Goal: Task Accomplishment & Management: Complete application form

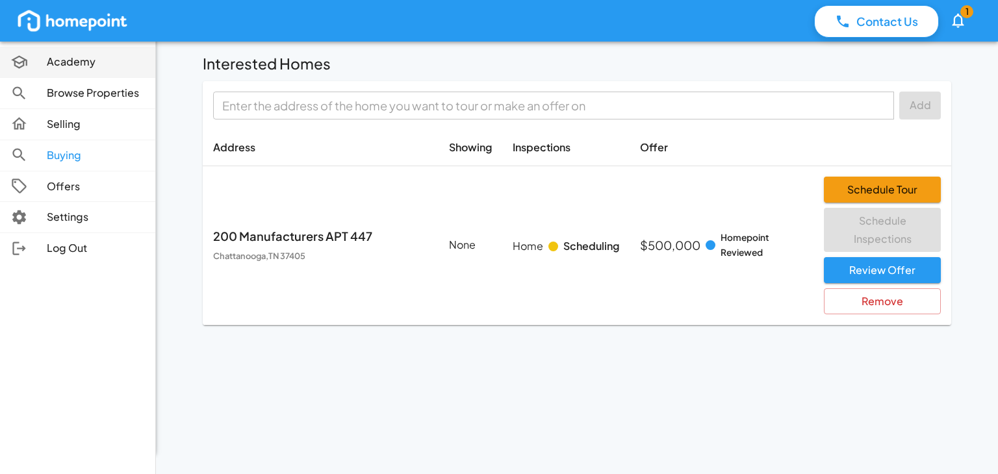
click at [17, 61] on icon at bounding box center [19, 62] width 16 height 14
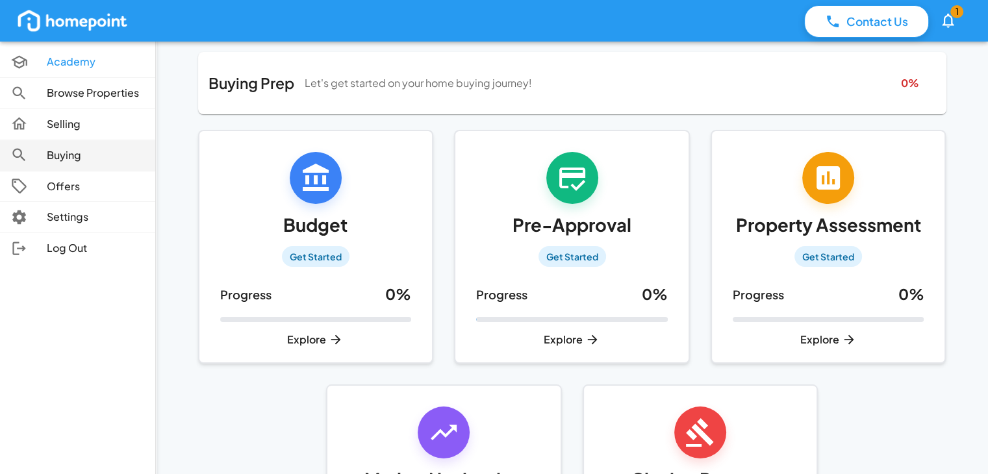
click at [38, 163] on div at bounding box center [28, 155] width 36 height 18
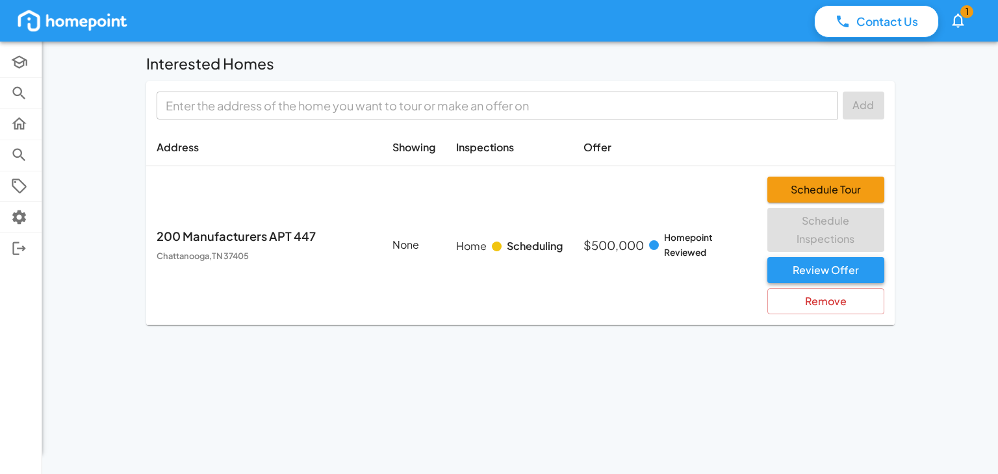
click at [810, 274] on button "Review Offer" at bounding box center [826, 270] width 117 height 26
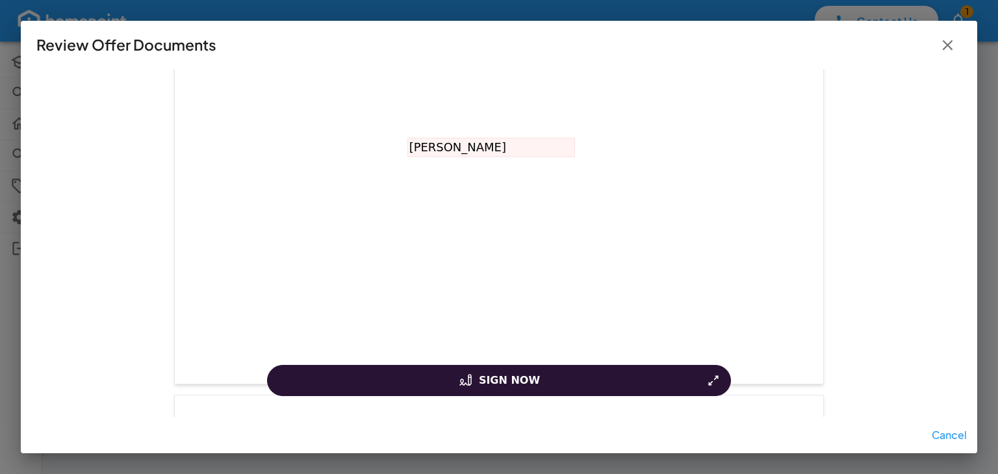
scroll to position [4029, 0]
click at [943, 47] on icon "button" at bounding box center [948, 45] width 18 height 18
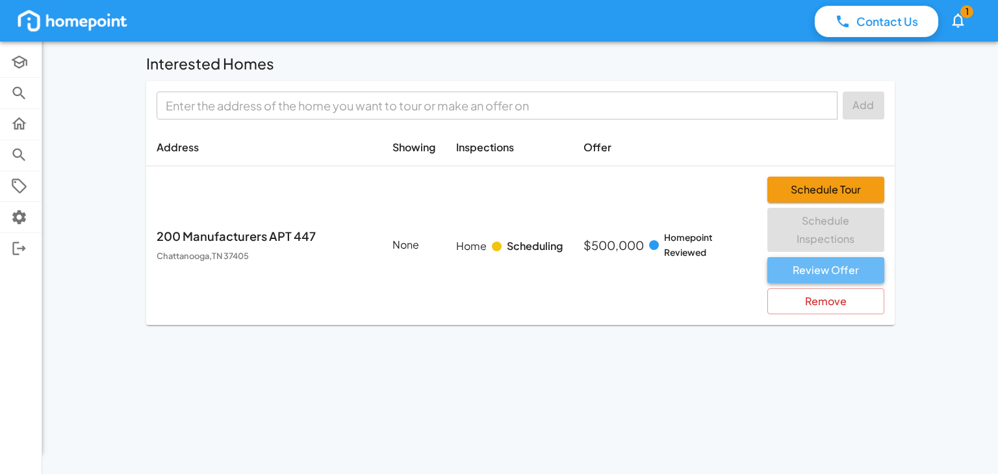
click at [834, 274] on button "Review Offer" at bounding box center [826, 270] width 117 height 26
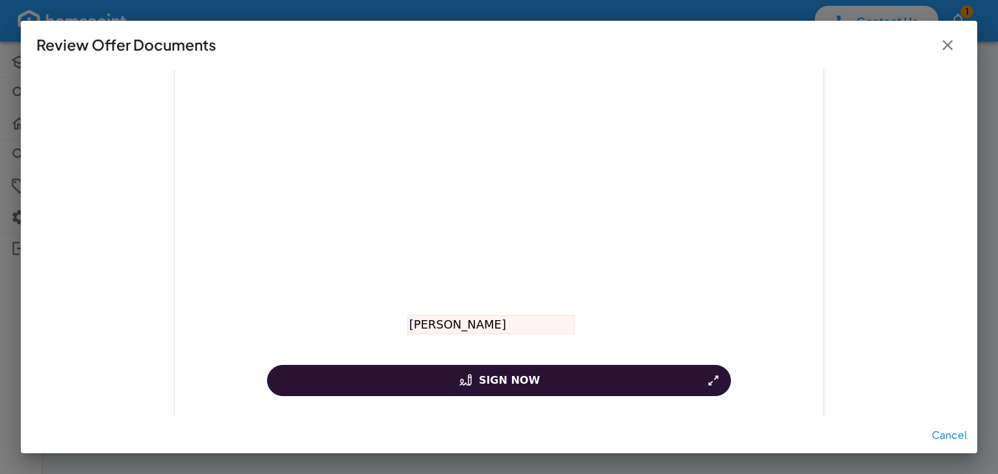
scroll to position [3964, 0]
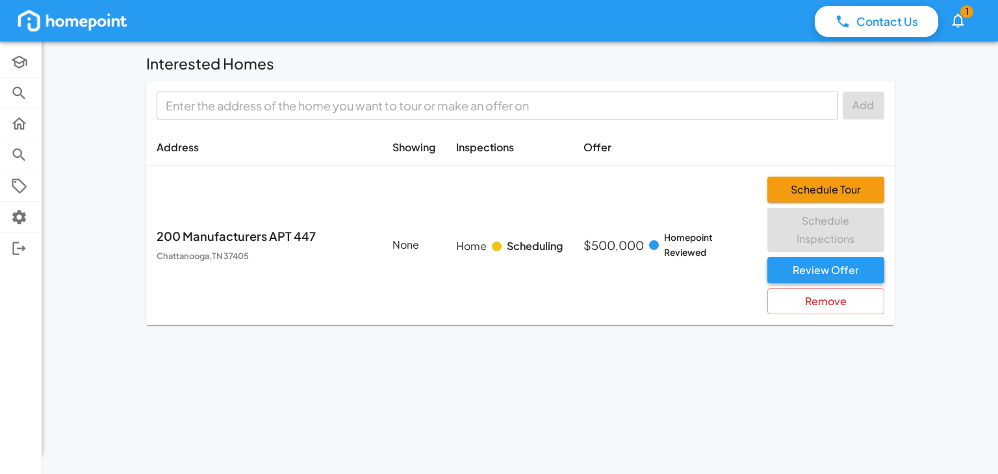
click at [805, 277] on button "Review Offer" at bounding box center [826, 270] width 117 height 26
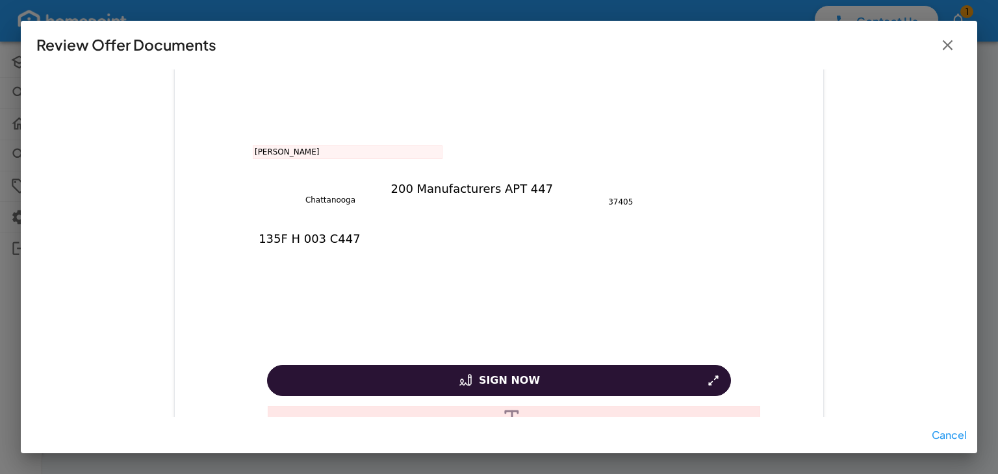
scroll to position [195, 0]
click at [261, 149] on span "[PERSON_NAME]" at bounding box center [287, 151] width 64 height 10
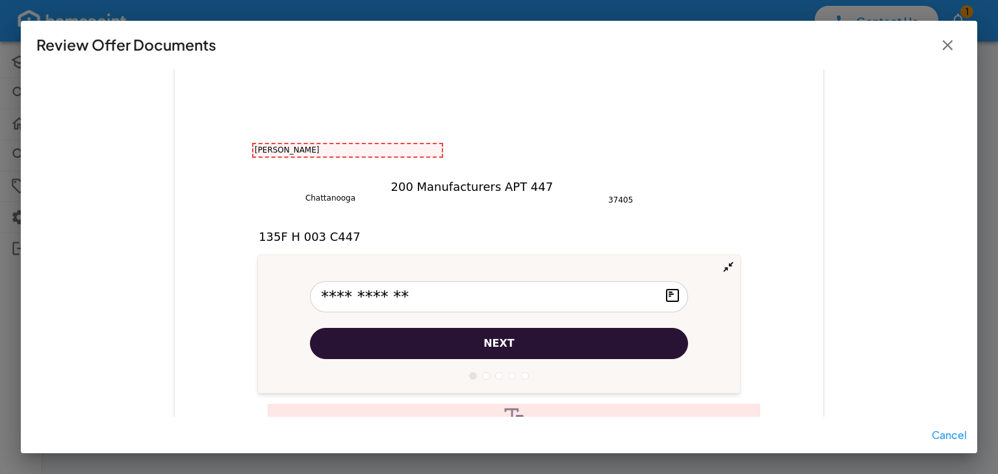
click at [343, 297] on input "**********" at bounding box center [499, 296] width 378 height 31
type input "**********"
click at [808, 198] on div "200 Manufacturers APT 447 Chattanooga 37405 135F H 003 C447 500,000.00 [PERSON_…" at bounding box center [499, 391] width 650 height 841
click at [567, 355] on button "next" at bounding box center [499, 343] width 378 height 31
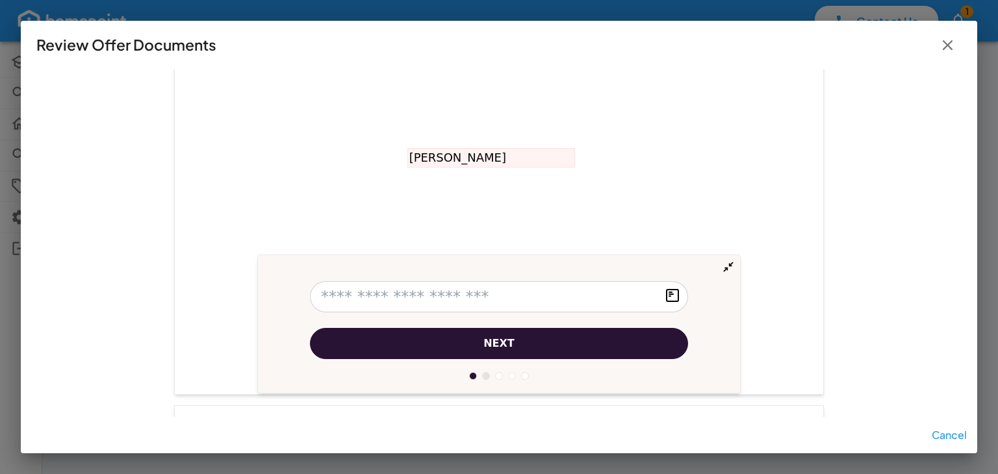
scroll to position [4022, 0]
click at [424, 153] on span "[PERSON_NAME]" at bounding box center [457, 154] width 97 height 15
click at [342, 297] on input "**********" at bounding box center [499, 296] width 378 height 31
type input "**********"
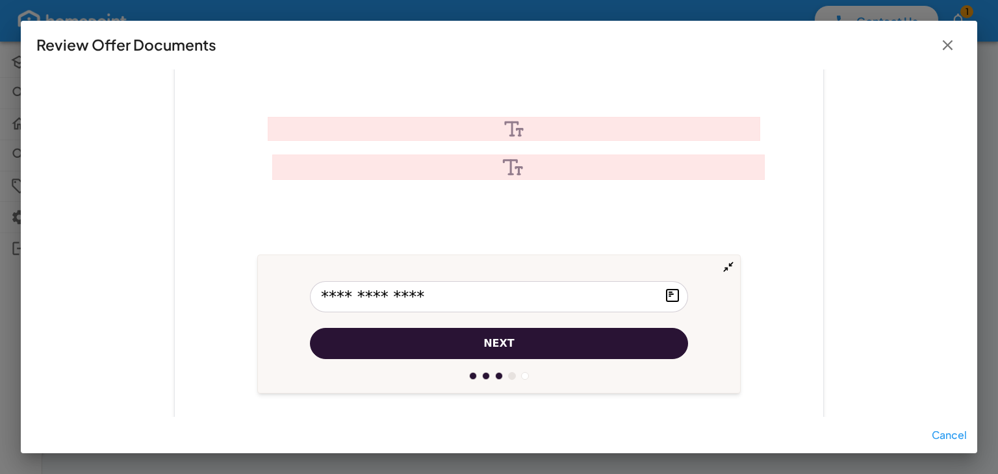
scroll to position [520, 0]
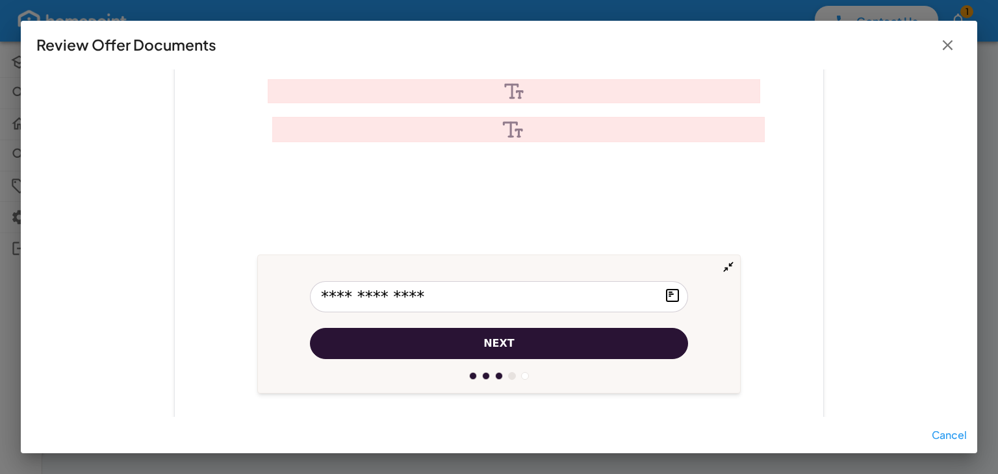
click at [272, 88] on icon at bounding box center [513, 91] width 491 height 23
click at [280, 88] on div at bounding box center [513, 91] width 491 height 23
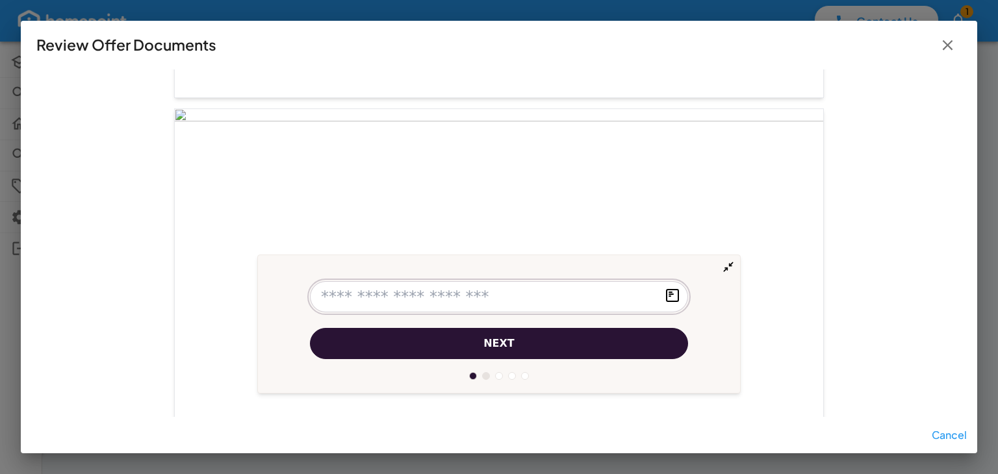
scroll to position [910, 0]
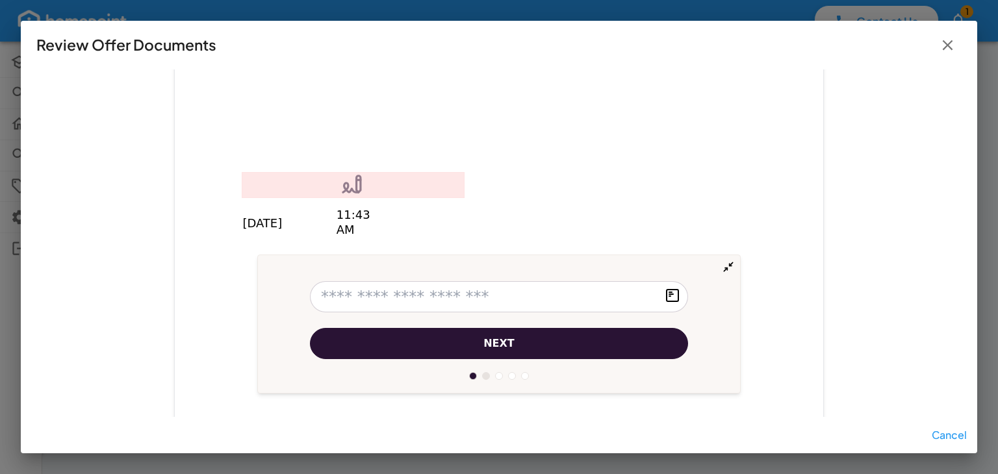
scroll to position [8709, 0]
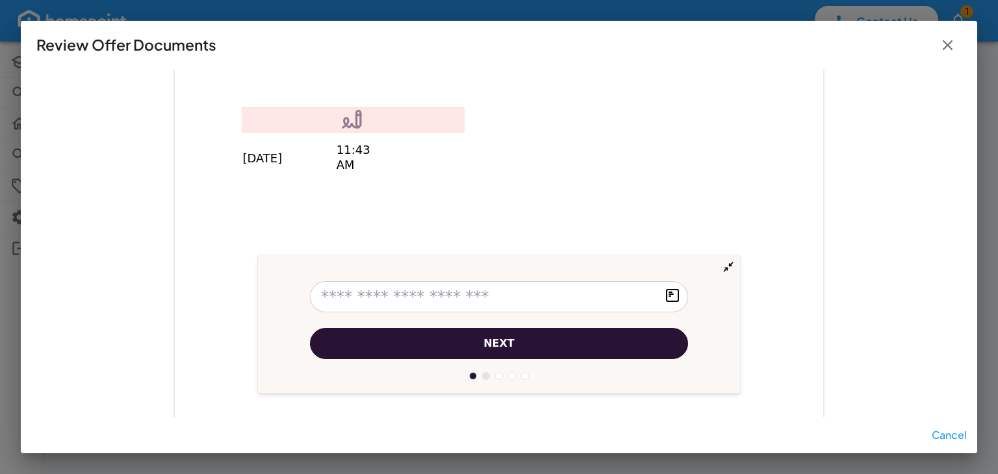
click at [286, 115] on icon at bounding box center [352, 120] width 221 height 25
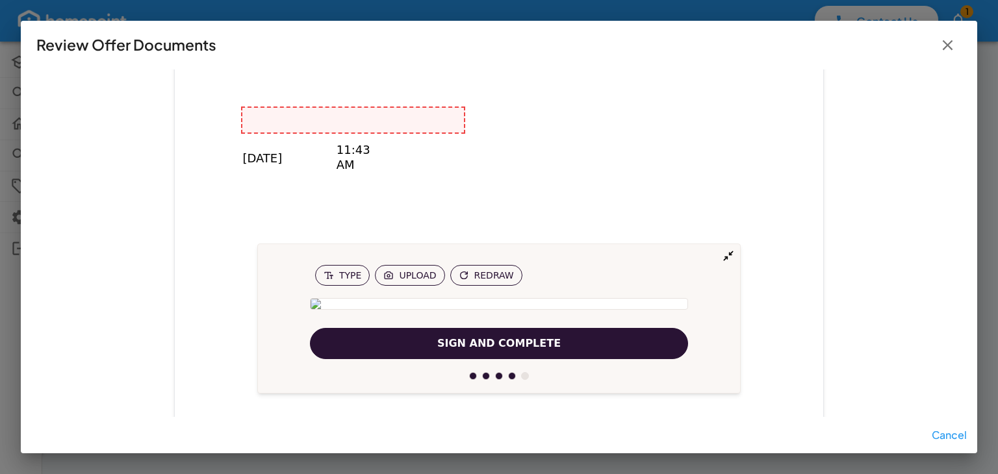
click at [486, 265] on link "Redraw" at bounding box center [486, 275] width 72 height 21
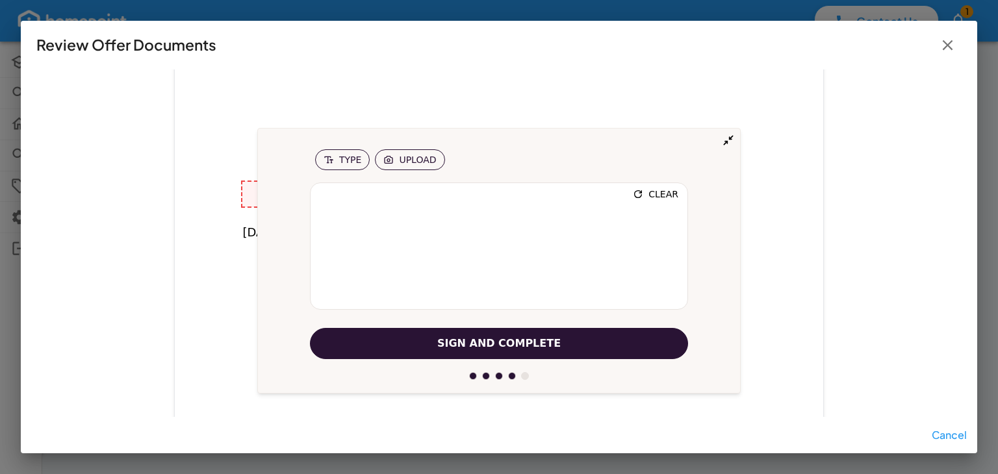
scroll to position [8598, 0]
click at [647, 193] on link "Clear" at bounding box center [656, 194] width 62 height 21
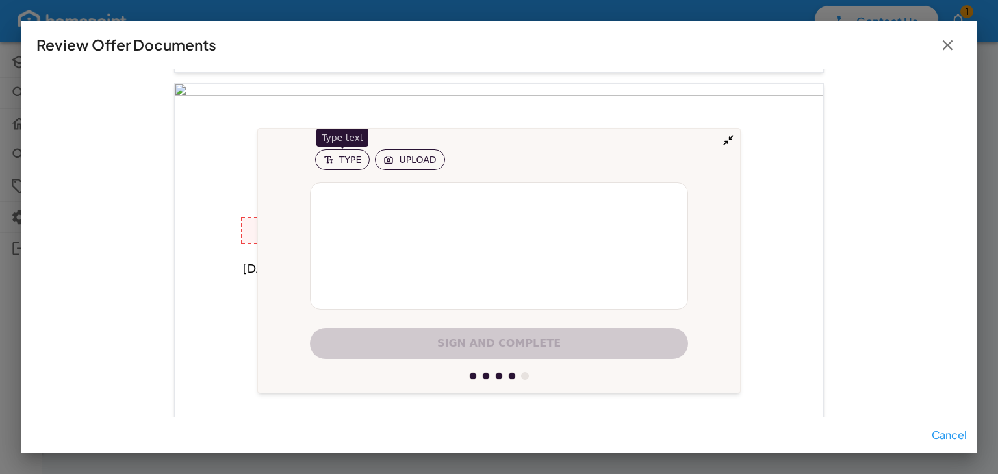
click at [343, 164] on span "Type" at bounding box center [350, 159] width 22 height 9
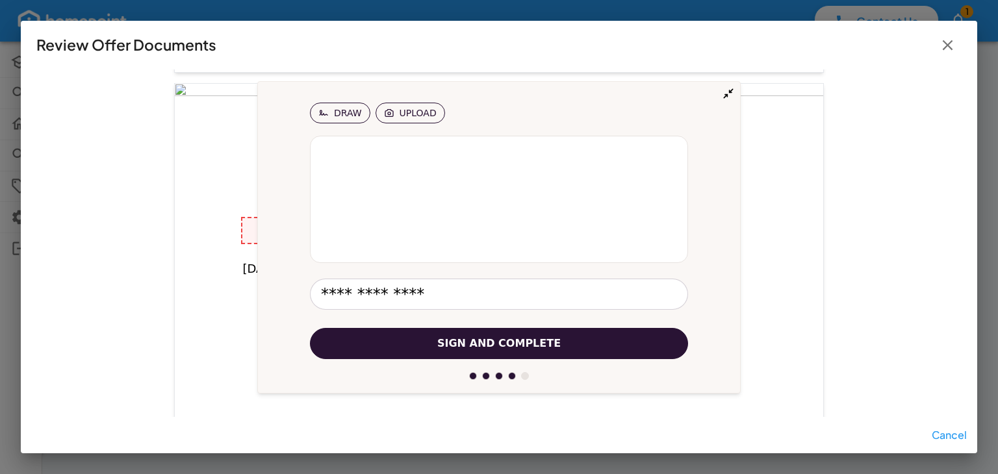
type input "**********"
click at [511, 344] on span "Sign and Complete" at bounding box center [498, 344] width 123 height 16
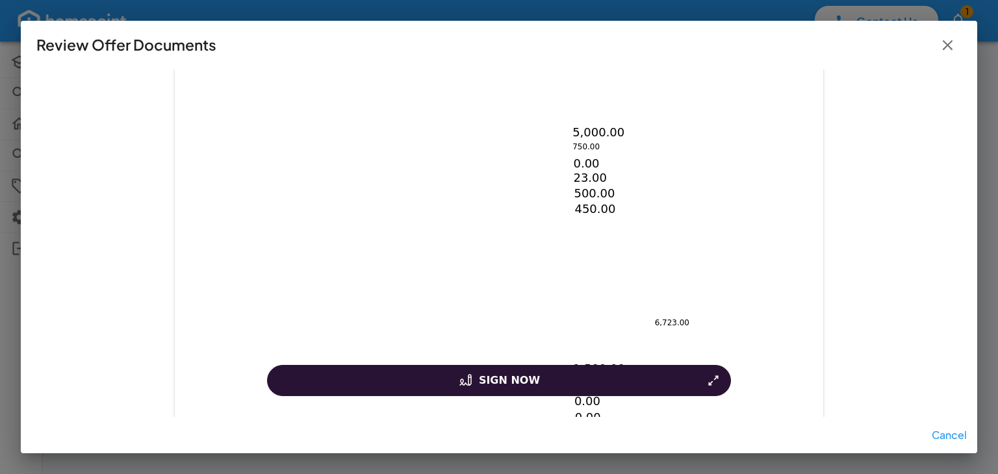
scroll to position [346, 0]
click at [600, 125] on span "5,000.00" at bounding box center [599, 127] width 52 height 15
click at [476, 172] on div "[DATE] 500,000.00 200 Manufacturers APT [STREET_ADDRESS] 0.00 0.00 5,000.00 750…" at bounding box center [499, 240] width 650 height 841
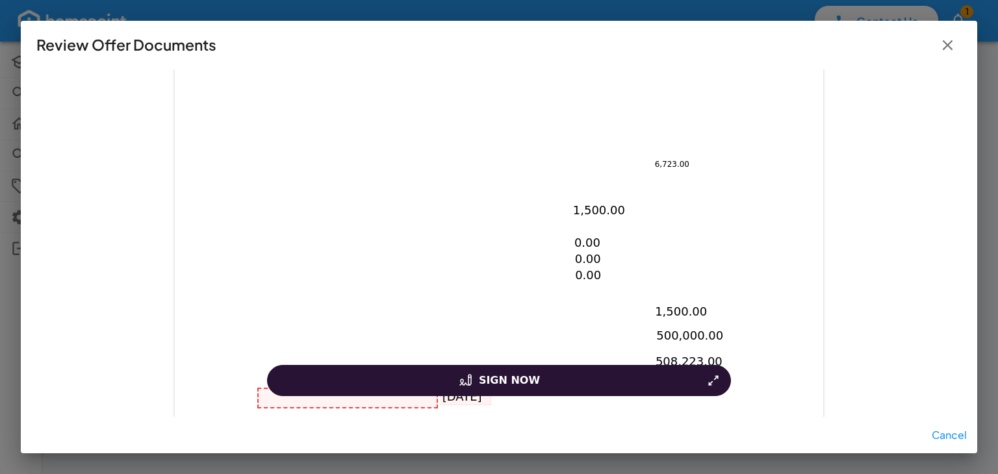
scroll to position [541, 0]
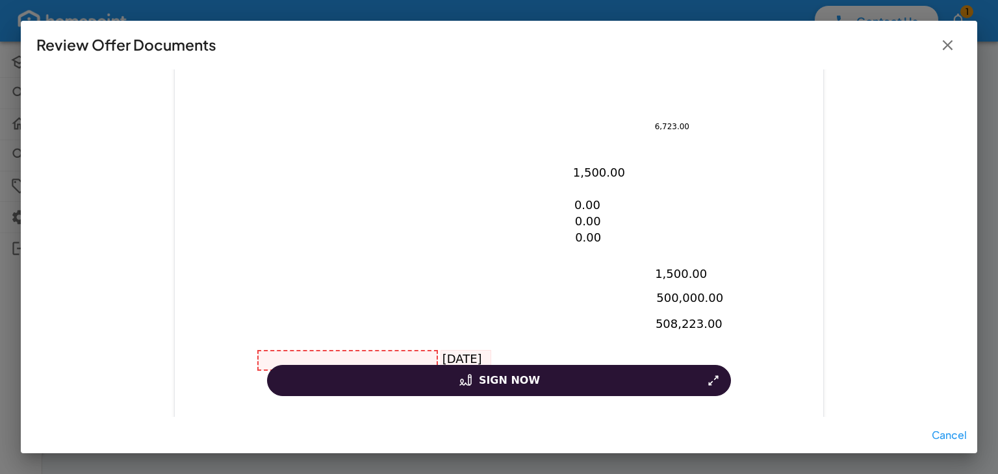
drag, startPoint x: 780, startPoint y: 277, endPoint x: 771, endPoint y: 243, distance: 35.0
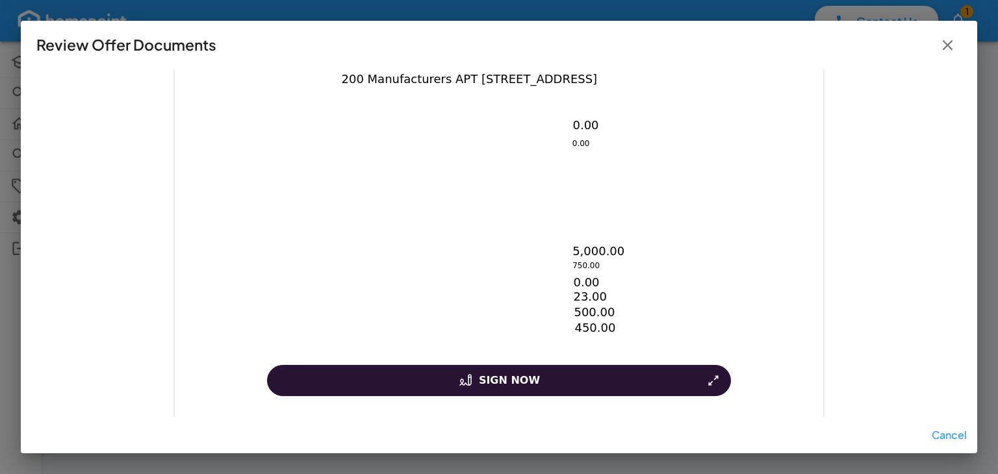
drag, startPoint x: 752, startPoint y: 167, endPoint x: 752, endPoint y: 203, distance: 36.4
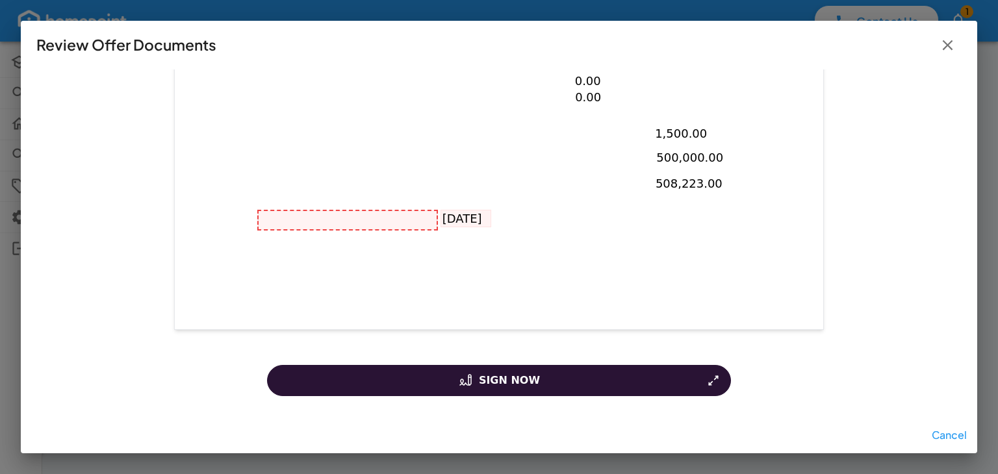
scroll to position [684, 0]
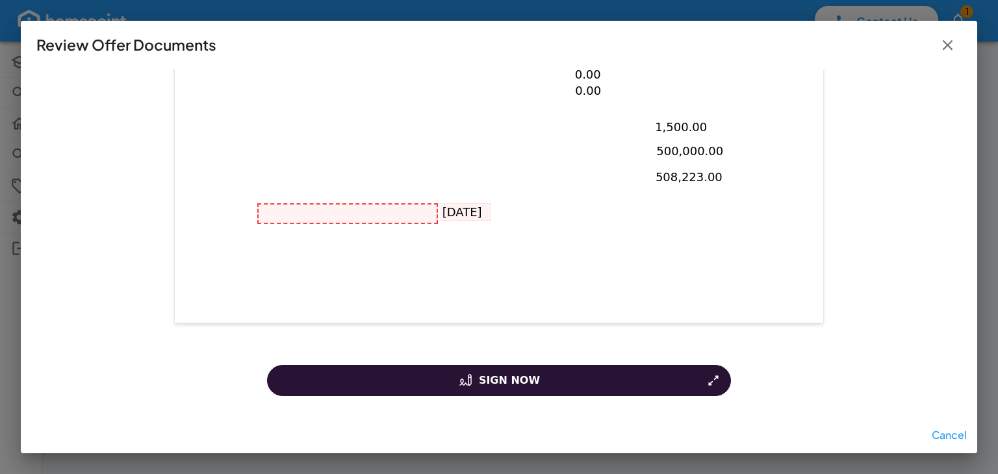
click at [372, 214] on div at bounding box center [348, 214] width 178 height 19
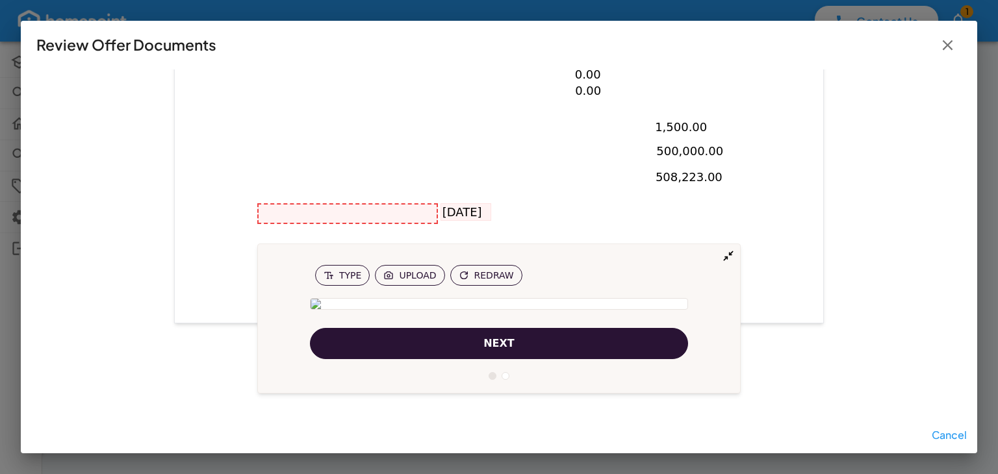
click at [409, 298] on img at bounding box center [499, 304] width 378 height 12
click at [345, 271] on span "Type" at bounding box center [350, 275] width 22 height 9
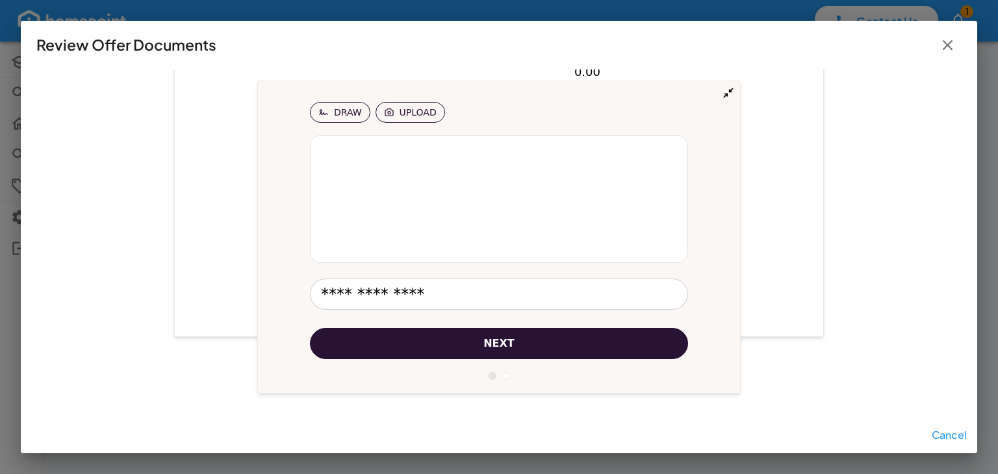
type input "**********"
click at [469, 342] on button "next" at bounding box center [499, 343] width 378 height 31
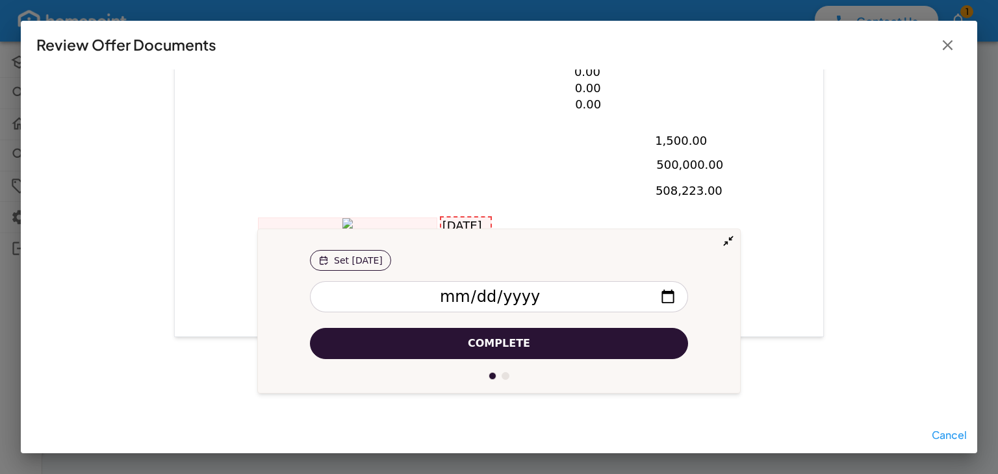
scroll to position [669, 0]
click at [466, 352] on button "Complete" at bounding box center [499, 343] width 378 height 31
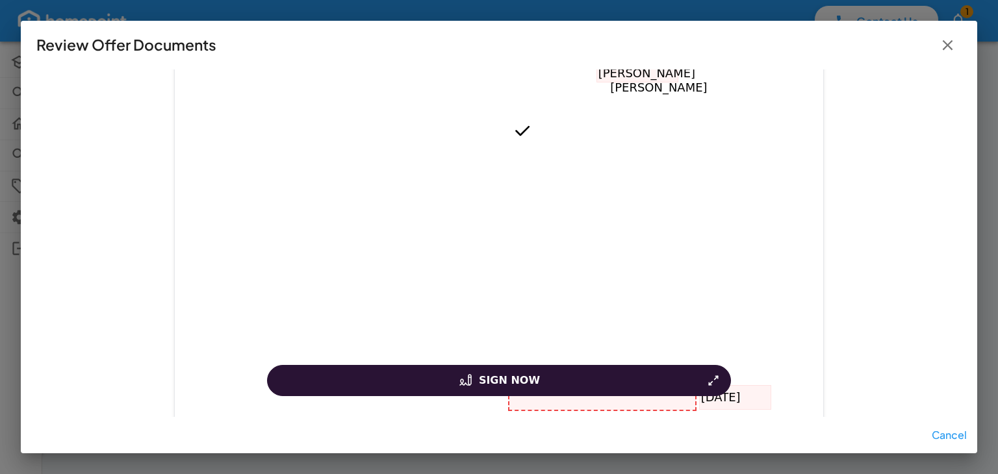
scroll to position [329, 0]
click at [801, 391] on div "200 Manufacturers APT [STREET_ADDRESS] [PERSON_NAME] [DATE] Homepoint Brokerage…" at bounding box center [499, 241] width 650 height 841
click at [450, 437] on div "Cancel" at bounding box center [499, 435] width 957 height 36
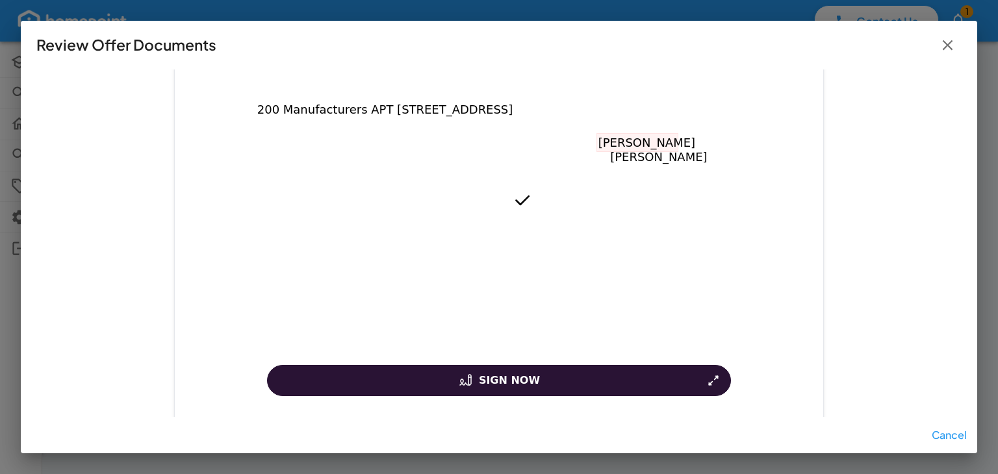
scroll to position [265, 0]
click at [618, 142] on span "[PERSON_NAME]" at bounding box center [647, 145] width 97 height 15
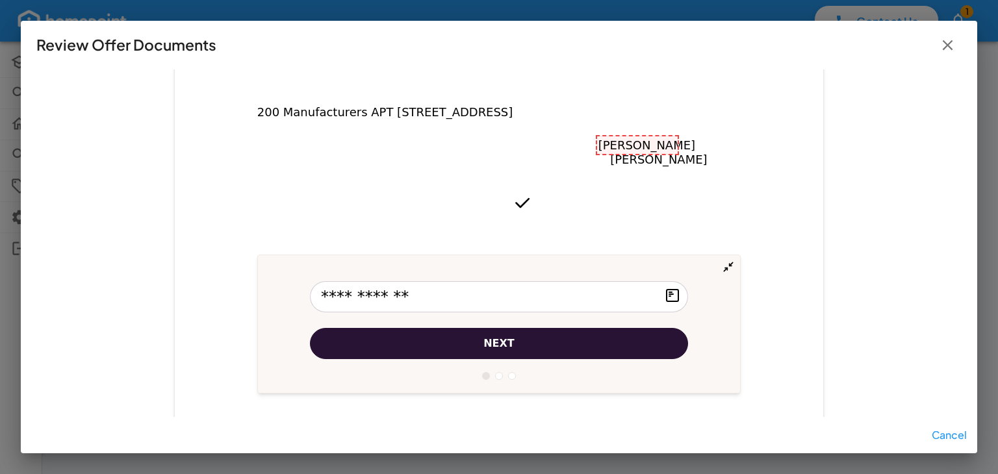
click at [611, 149] on span "[PERSON_NAME]" at bounding box center [647, 145] width 97 height 15
click at [343, 299] on input "**********" at bounding box center [499, 296] width 378 height 31
click at [343, 300] on input "**********" at bounding box center [499, 296] width 378 height 31
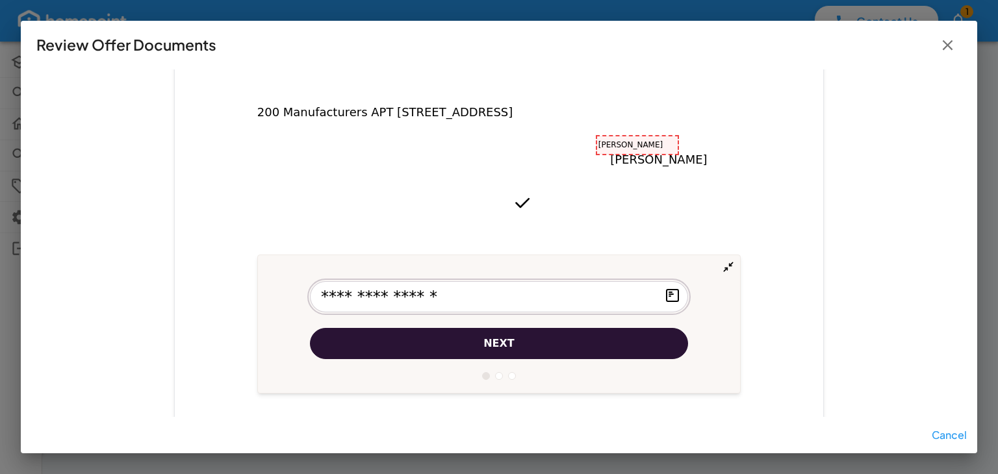
type input "**********"
click at [497, 339] on span "next" at bounding box center [499, 344] width 31 height 16
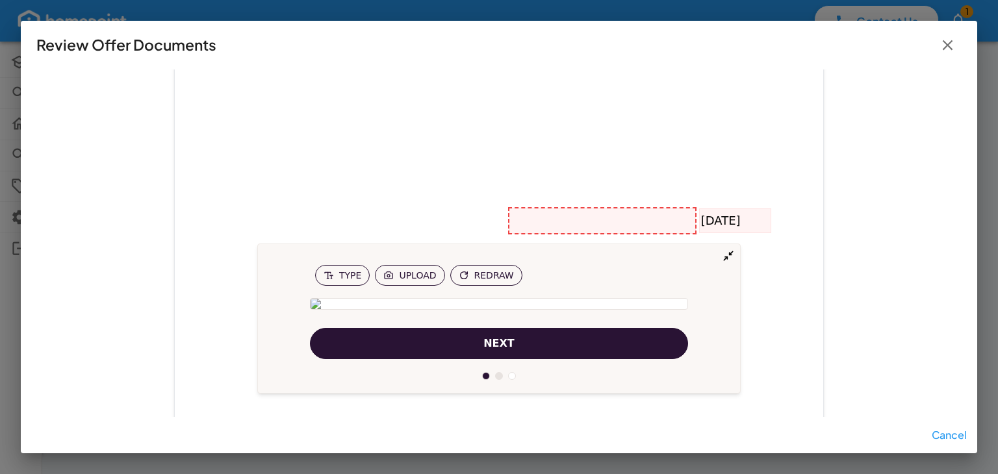
scroll to position [518, 0]
click at [439, 298] on img at bounding box center [499, 304] width 378 height 12
click at [436, 298] on img at bounding box center [499, 304] width 378 height 12
click at [437, 298] on img at bounding box center [499, 304] width 378 height 12
click at [506, 298] on img at bounding box center [499, 304] width 378 height 12
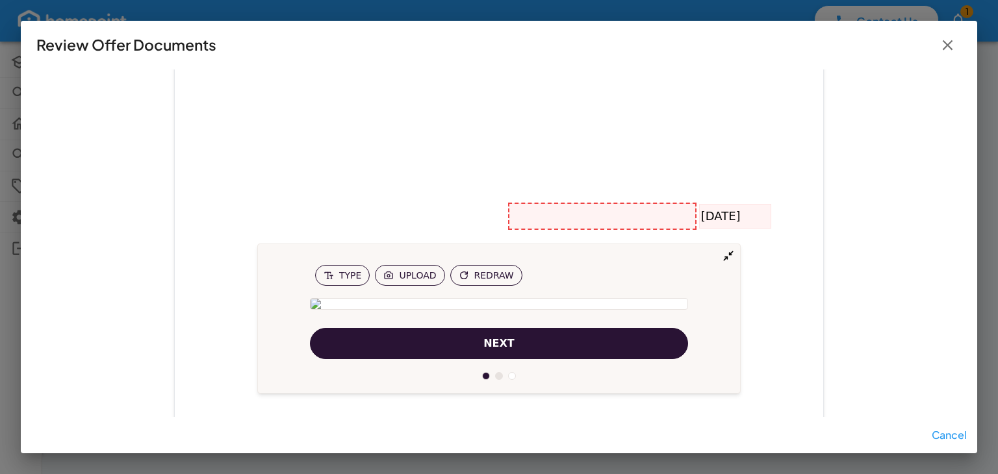
click at [372, 298] on img at bounding box center [499, 304] width 378 height 12
click at [432, 298] on img at bounding box center [499, 304] width 378 height 12
click at [326, 268] on icon at bounding box center [329, 276] width 10 height 16
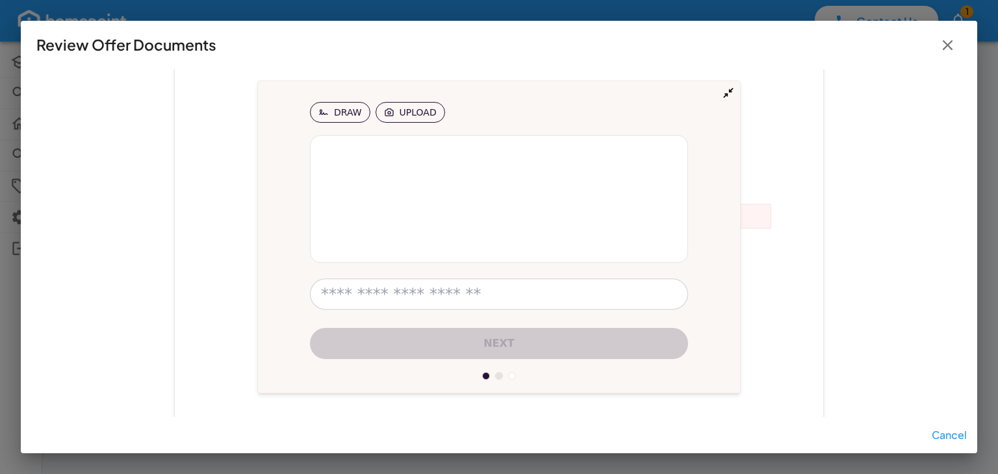
click at [369, 294] on input "text" at bounding box center [499, 294] width 378 height 31
type input "**********"
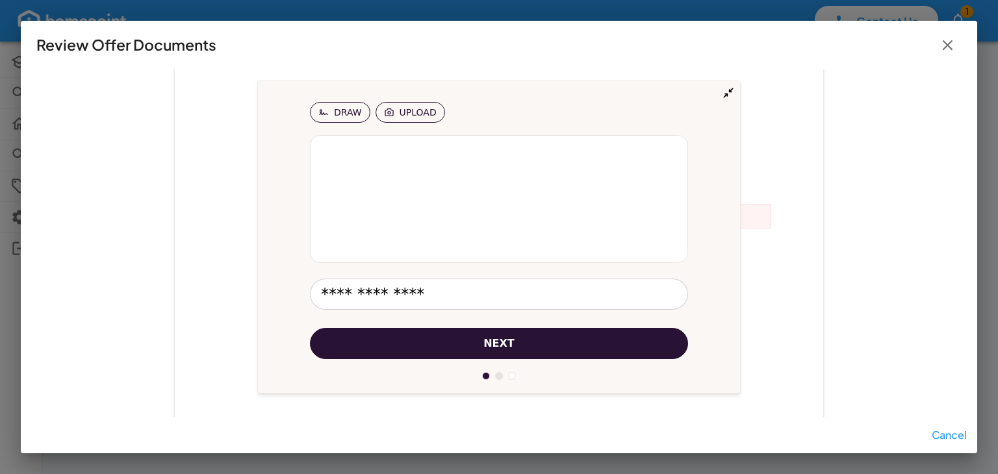
click at [448, 349] on button "next" at bounding box center [499, 343] width 378 height 31
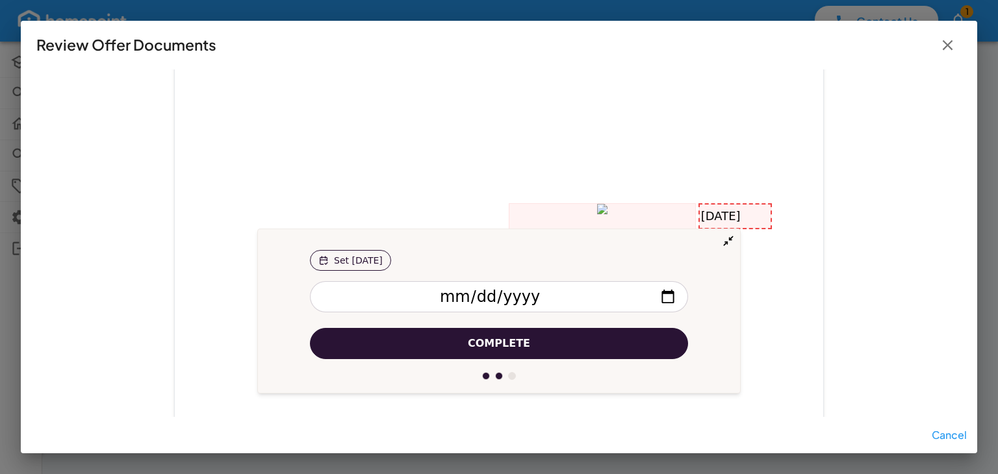
scroll to position [519, 0]
click at [647, 347] on button "Complete" at bounding box center [499, 343] width 378 height 31
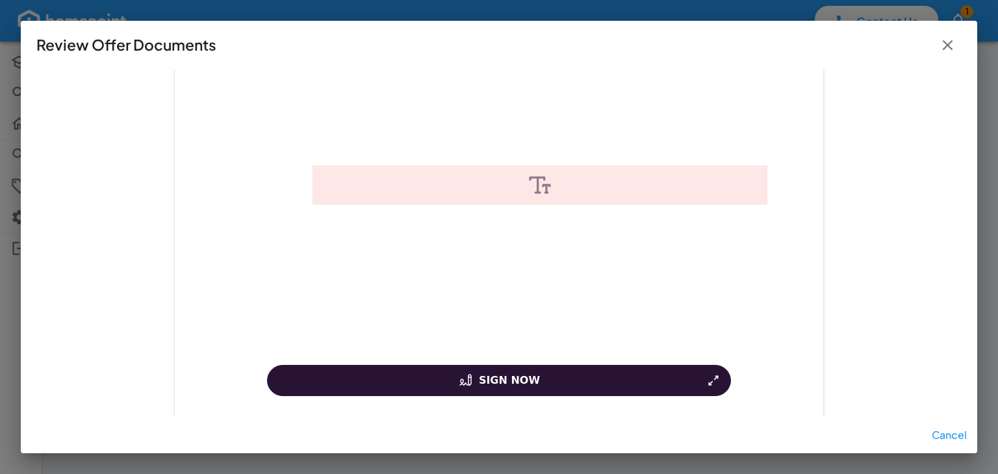
scroll to position [2809, 0]
click at [419, 170] on icon at bounding box center [540, 181] width 454 height 26
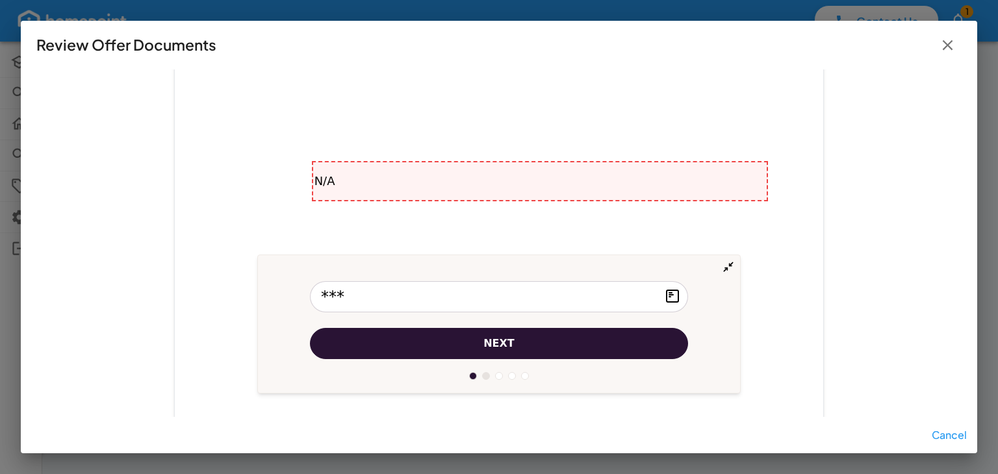
type input "***"
click at [562, 357] on button "next" at bounding box center [499, 343] width 378 height 31
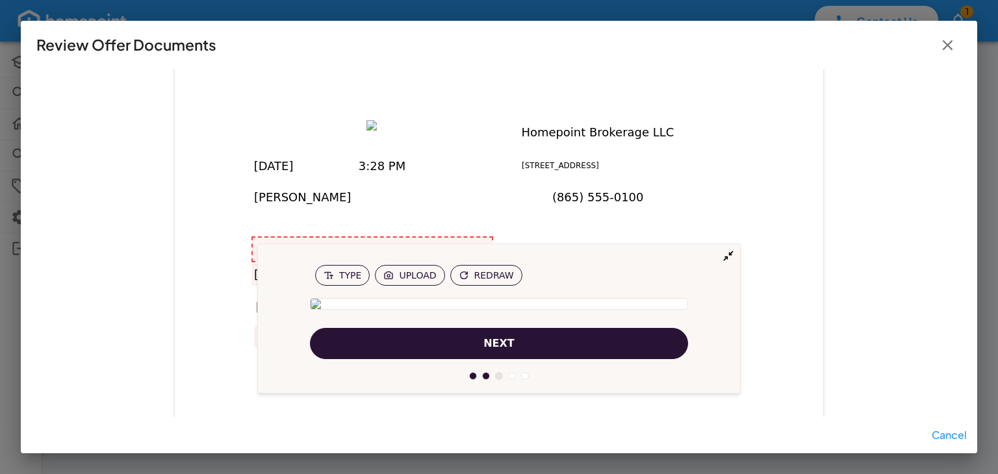
scroll to position [4396, 0]
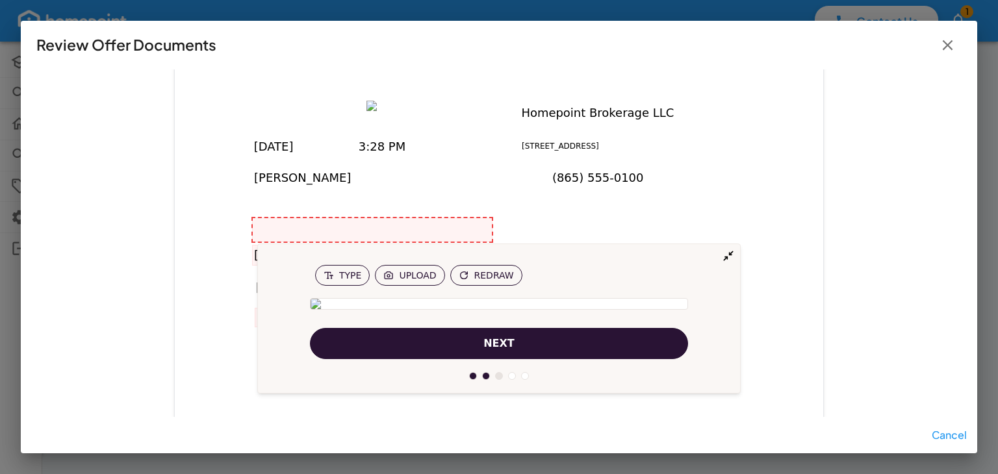
click at [437, 298] on img at bounding box center [499, 304] width 378 height 12
click at [455, 298] on img at bounding box center [499, 304] width 378 height 12
click at [343, 265] on span "Type" at bounding box center [342, 276] width 55 height 23
click at [348, 265] on link "Type" at bounding box center [342, 275] width 55 height 21
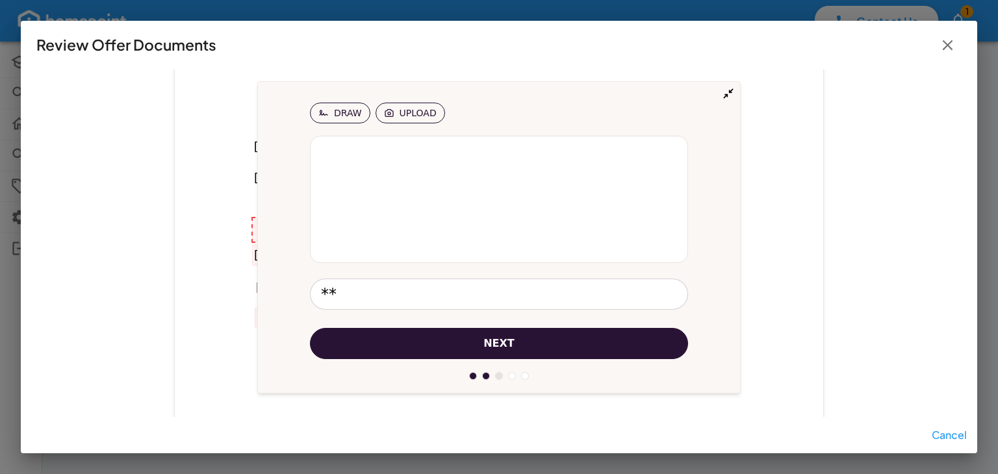
type input "*"
type input "**********"
click at [530, 355] on button "next" at bounding box center [499, 343] width 378 height 31
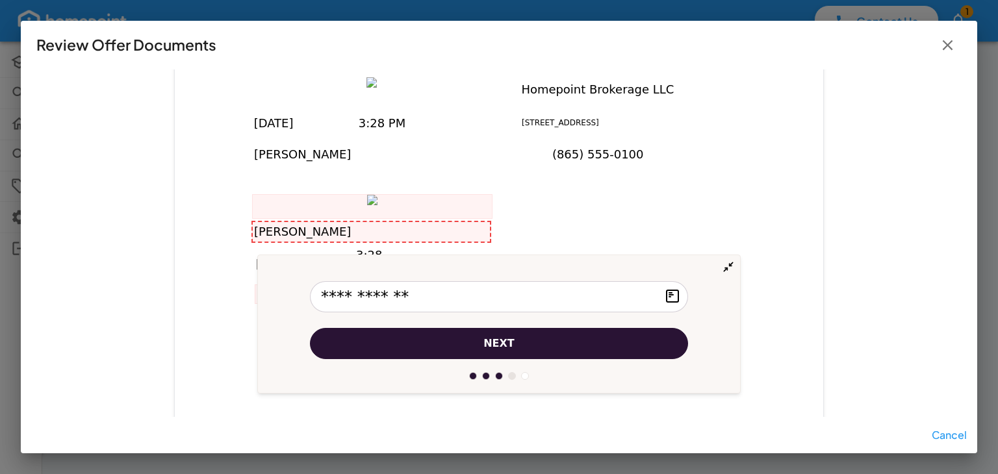
scroll to position [4422, 0]
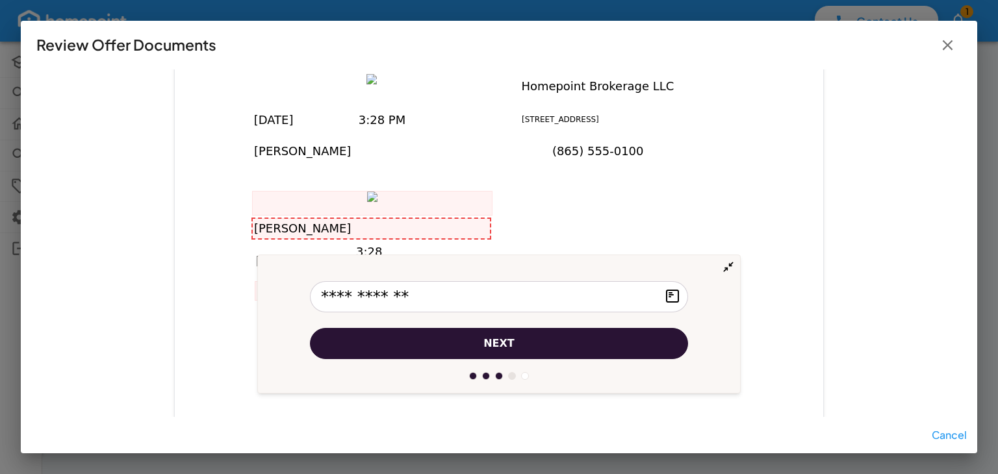
click at [342, 295] on input "**********" at bounding box center [499, 296] width 378 height 31
type input "**********"
click at [536, 204] on div "Homepoint Brokerage LLC [STREET_ADDRESS] (865) 555-0100 [PERSON_NAME] [DATE] 3:…" at bounding box center [499, 421] width 650 height 841
click at [528, 334] on button "next" at bounding box center [499, 343] width 378 height 31
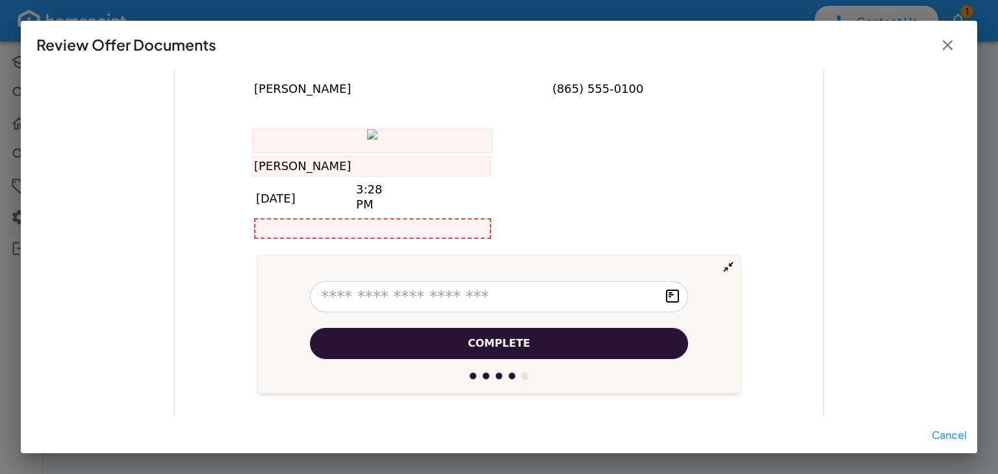
scroll to position [4486, 0]
drag, startPoint x: 430, startPoint y: 222, endPoint x: 435, endPoint y: 232, distance: 11.3
click at [435, 232] on div at bounding box center [372, 227] width 235 height 18
click at [541, 294] on input "text" at bounding box center [499, 296] width 378 height 31
type input "********"
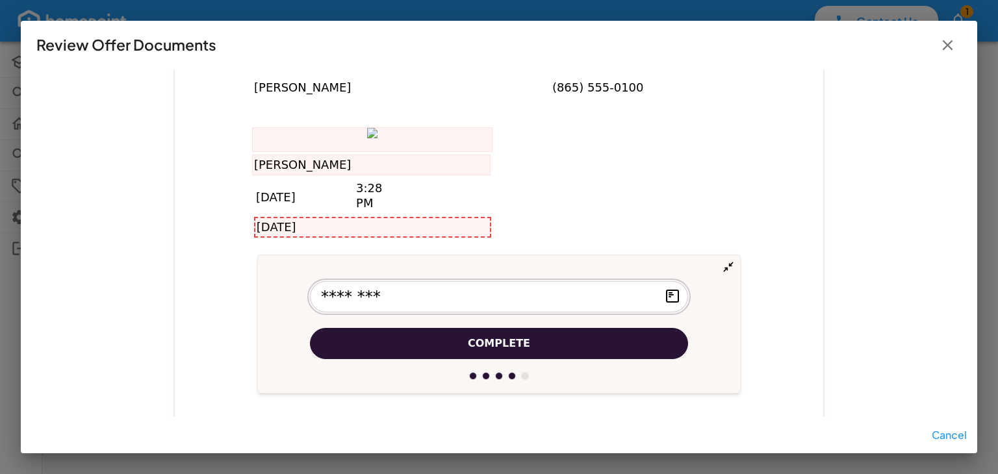
click at [541, 354] on button "Complete" at bounding box center [499, 343] width 378 height 31
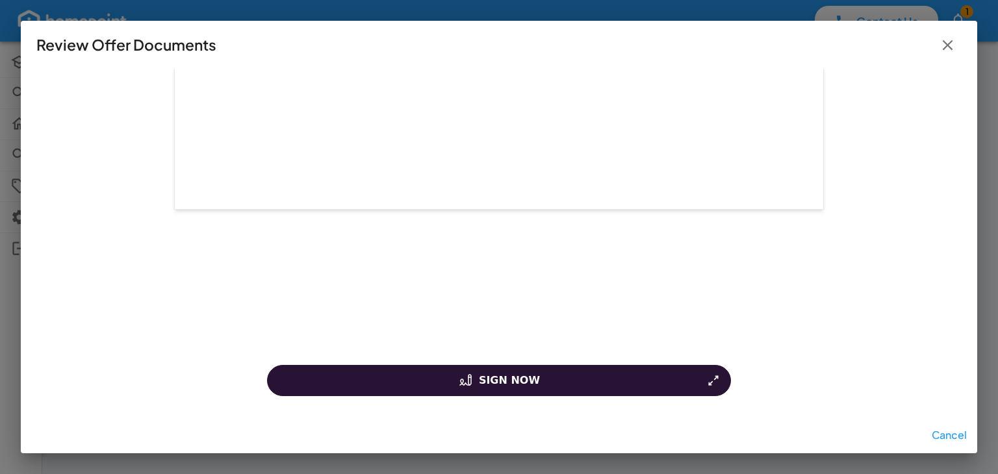
scroll to position [21099, 0]
click at [593, 375] on button "Sign Now" at bounding box center [499, 380] width 464 height 31
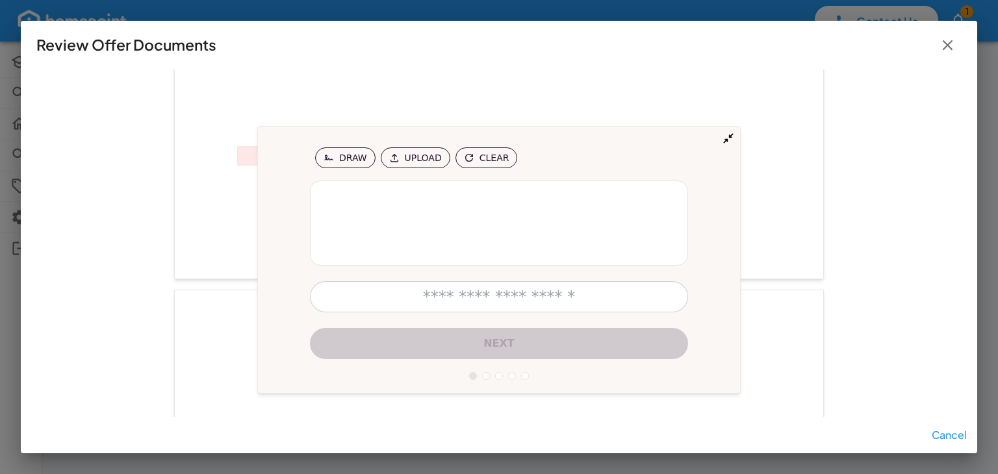
scroll to position [402, 0]
click at [550, 302] on input "text" at bounding box center [499, 296] width 378 height 31
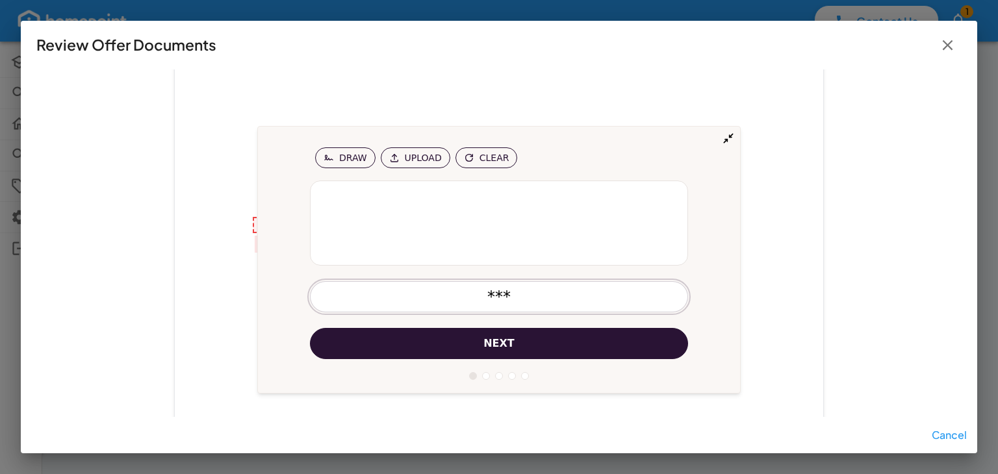
type input "***"
click at [462, 357] on button "next" at bounding box center [499, 343] width 378 height 31
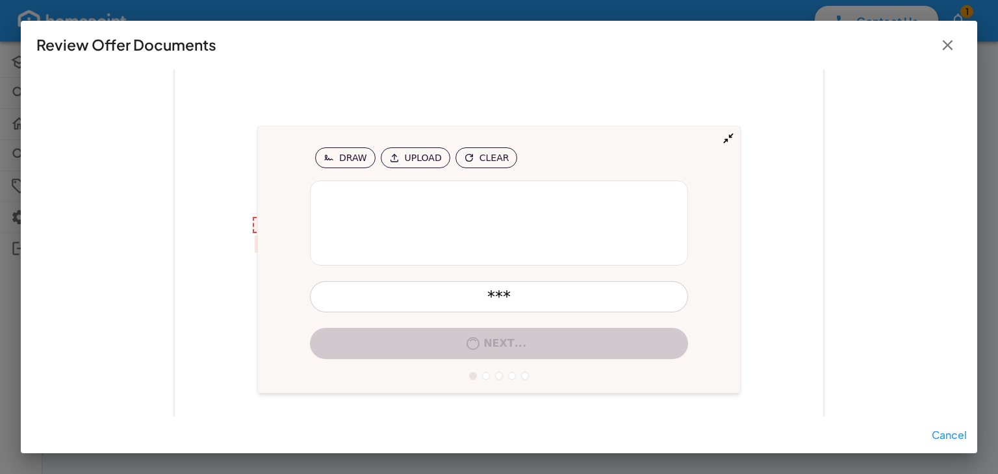
scroll to position [420, 0]
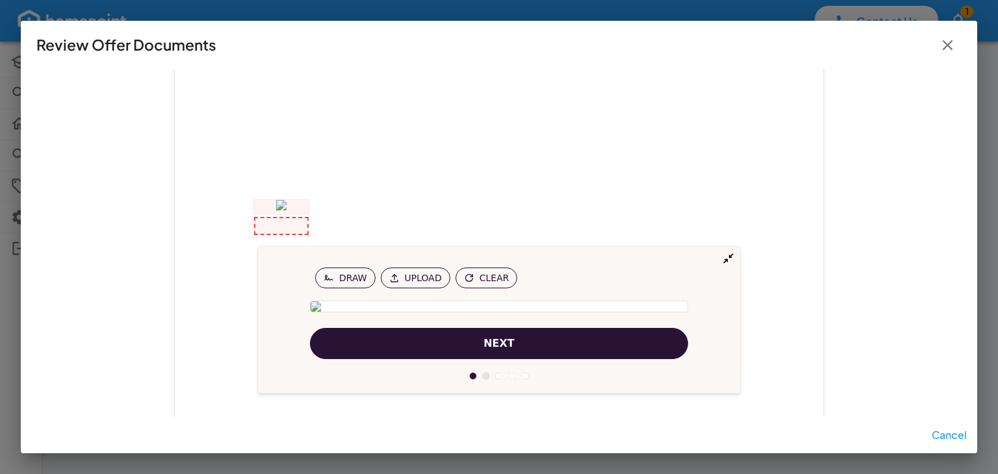
click at [478, 335] on button "next" at bounding box center [499, 343] width 378 height 31
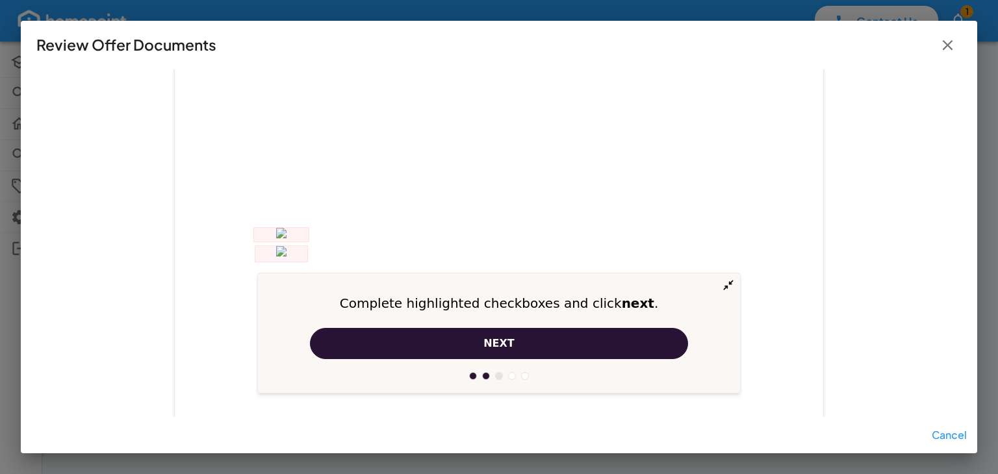
scroll to position [391, 0]
click at [276, 233] on img at bounding box center [281, 236] width 10 height 14
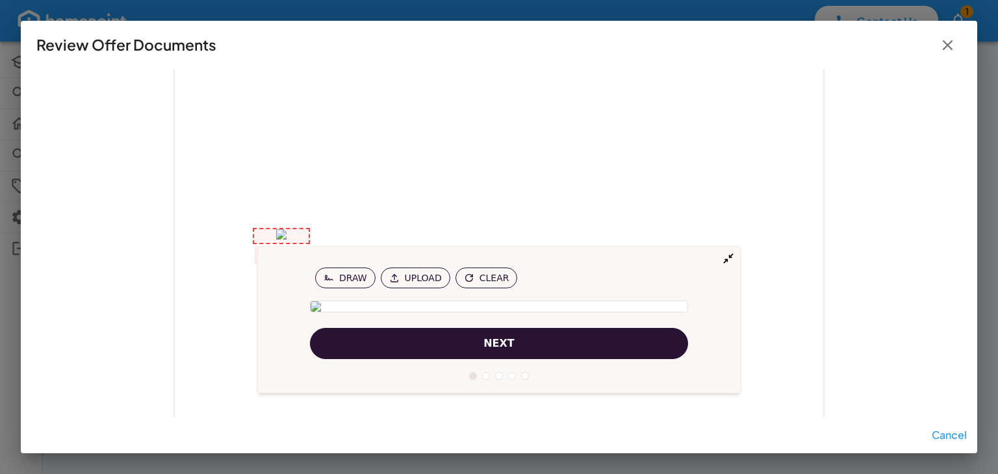
click at [484, 268] on link "Clear" at bounding box center [487, 278] width 62 height 21
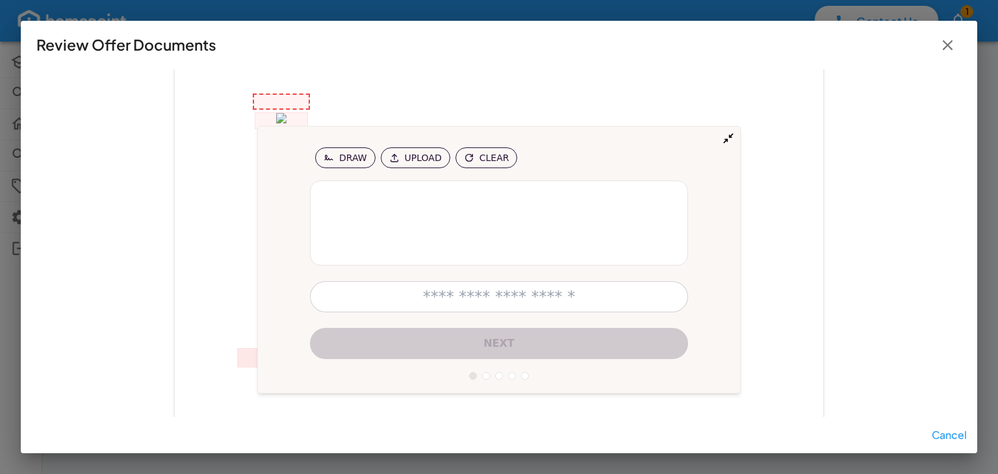
scroll to position [521, 0]
click at [728, 140] on icon at bounding box center [728, 138] width 13 height 13
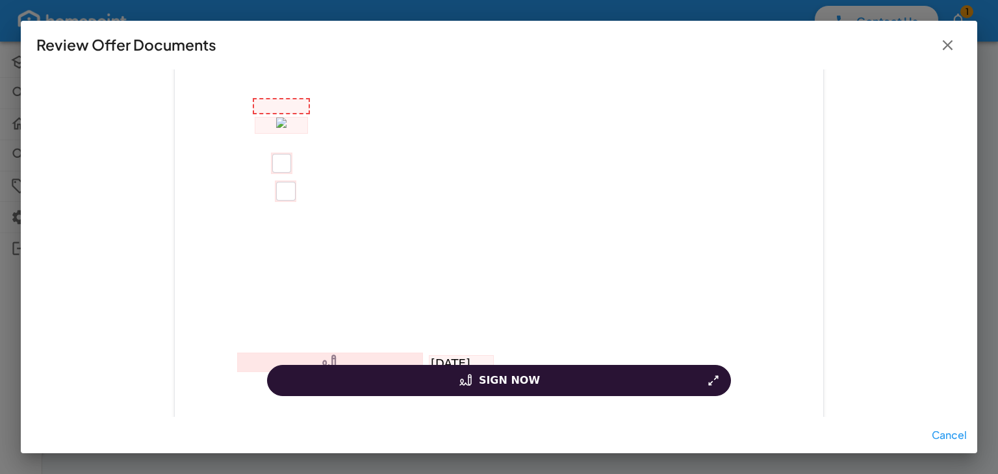
click at [287, 129] on img at bounding box center [281, 126] width 10 height 16
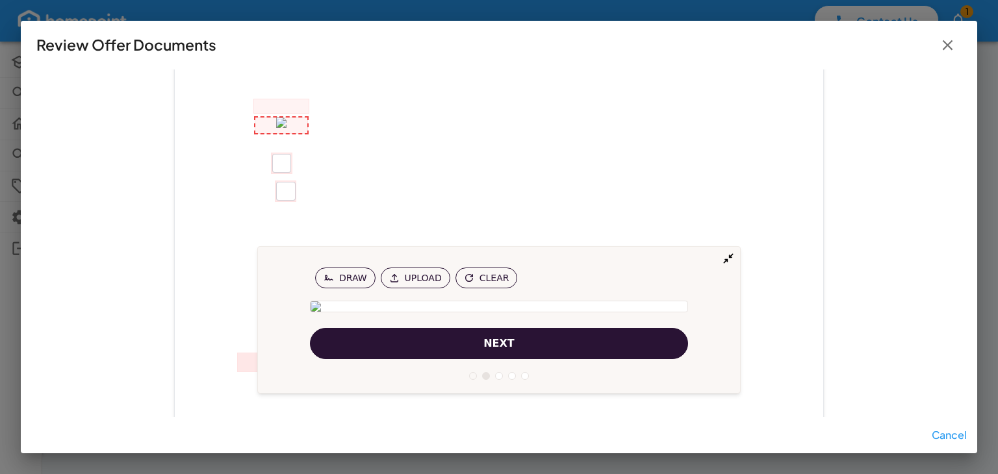
click at [276, 101] on div at bounding box center [281, 106] width 55 height 14
click at [433, 351] on button "next" at bounding box center [499, 343] width 378 height 31
click at [287, 97] on img at bounding box center [281, 96] width 10 height 16
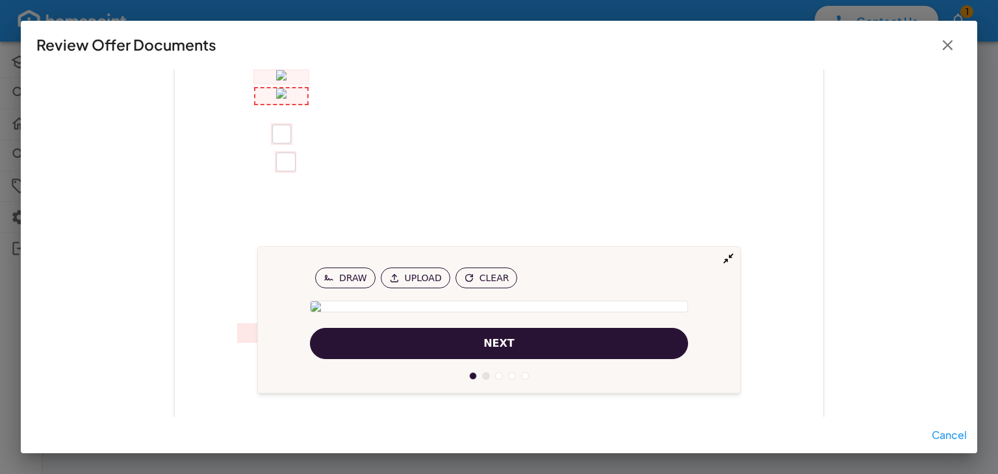
click at [489, 268] on div "Draw Upload Clear" at bounding box center [499, 290] width 378 height 45
click at [487, 268] on link "Clear" at bounding box center [487, 278] width 62 height 21
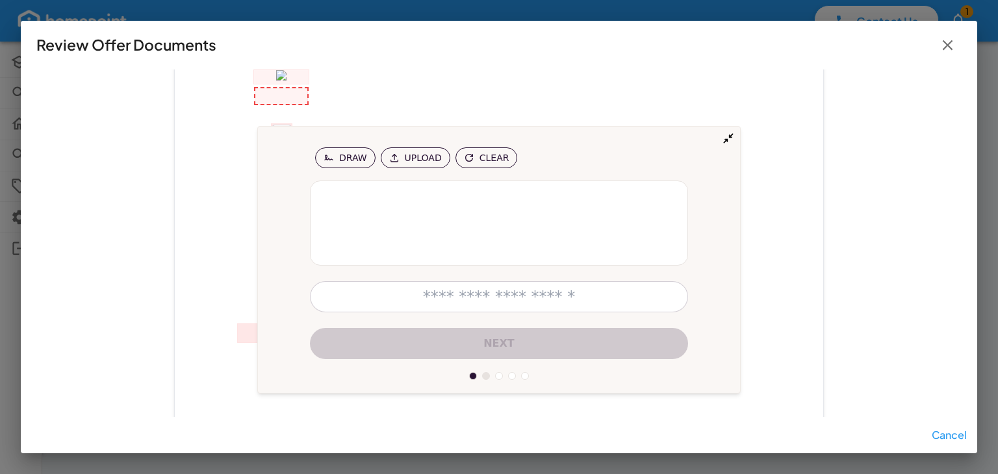
click at [724, 144] on icon at bounding box center [728, 138] width 13 height 13
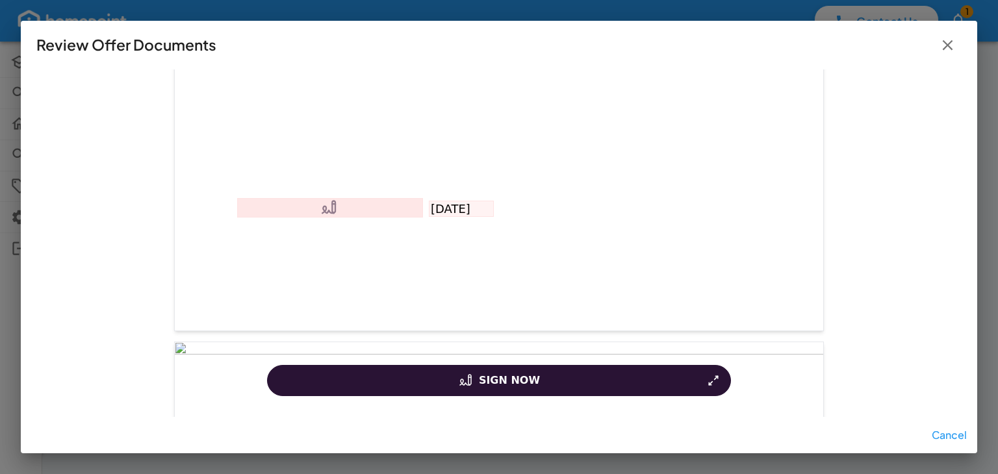
scroll to position [680, 0]
click at [333, 209] on icon at bounding box center [330, 203] width 185 height 18
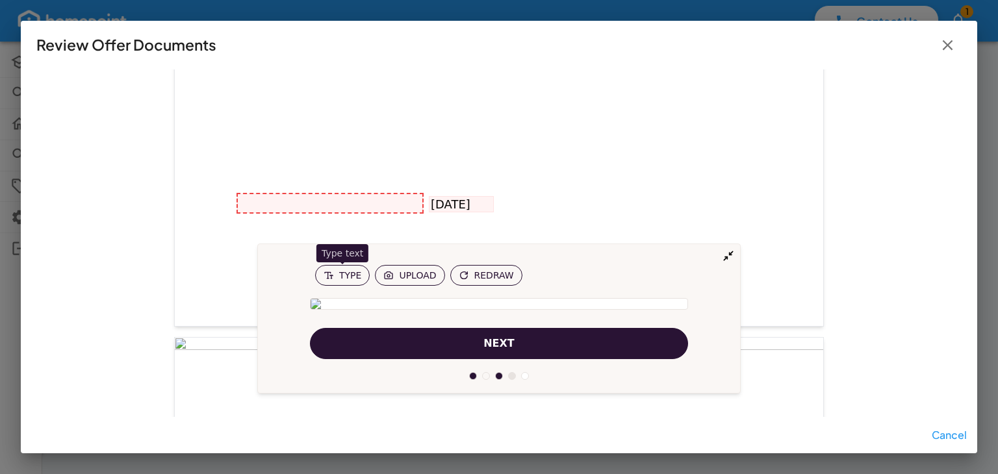
click at [344, 271] on span "Type" at bounding box center [350, 275] width 22 height 9
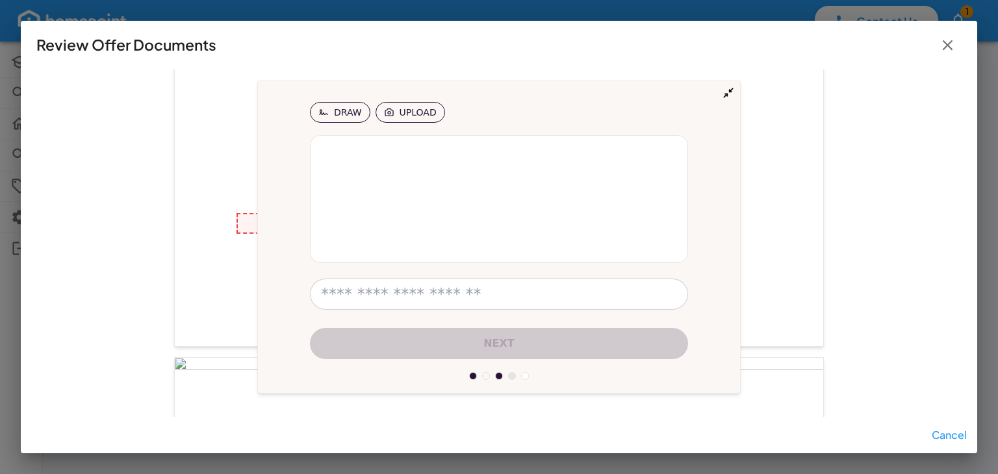
scroll to position [656, 0]
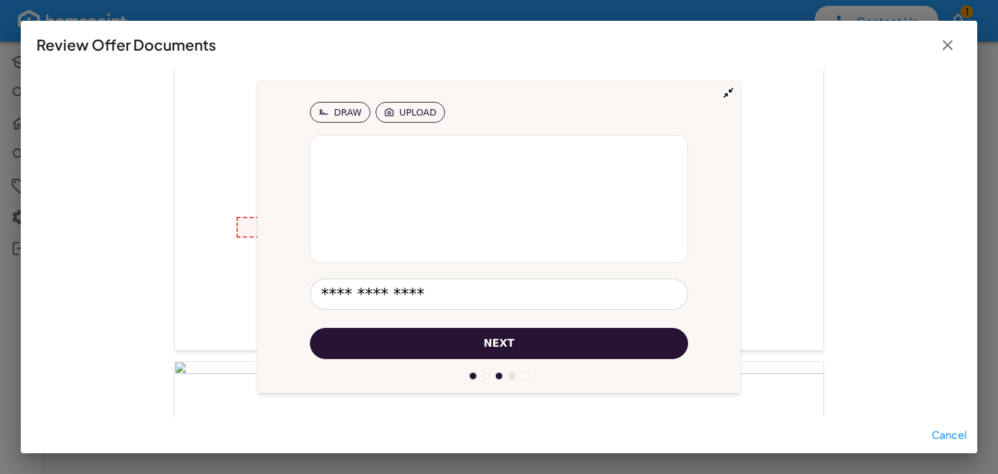
type input "**********"
click at [484, 344] on span "next" at bounding box center [499, 344] width 31 height 16
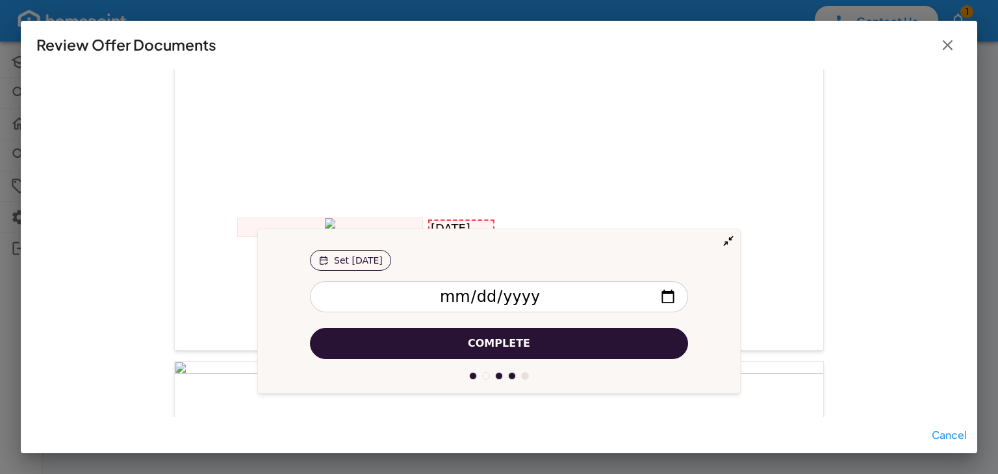
scroll to position [659, 0]
click at [484, 344] on span "Complete" at bounding box center [499, 344] width 62 height 16
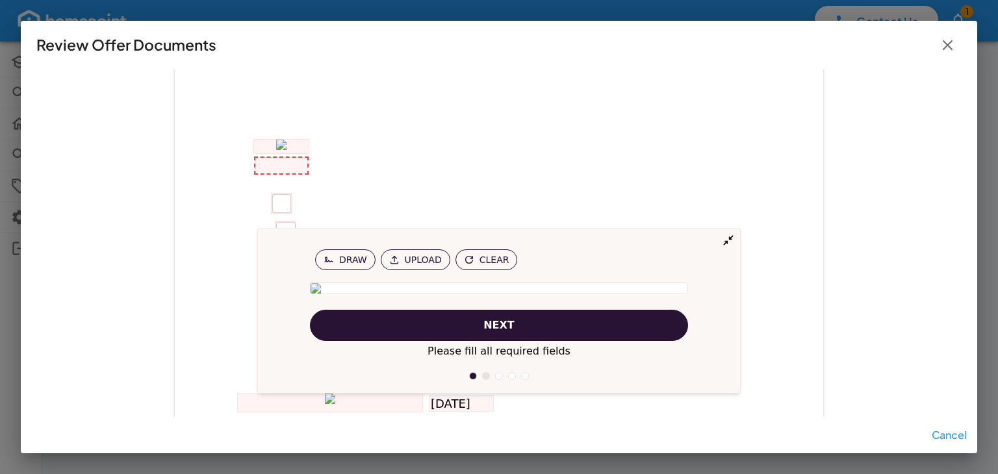
scroll to position [485, 0]
click at [521, 336] on button "next" at bounding box center [499, 325] width 378 height 31
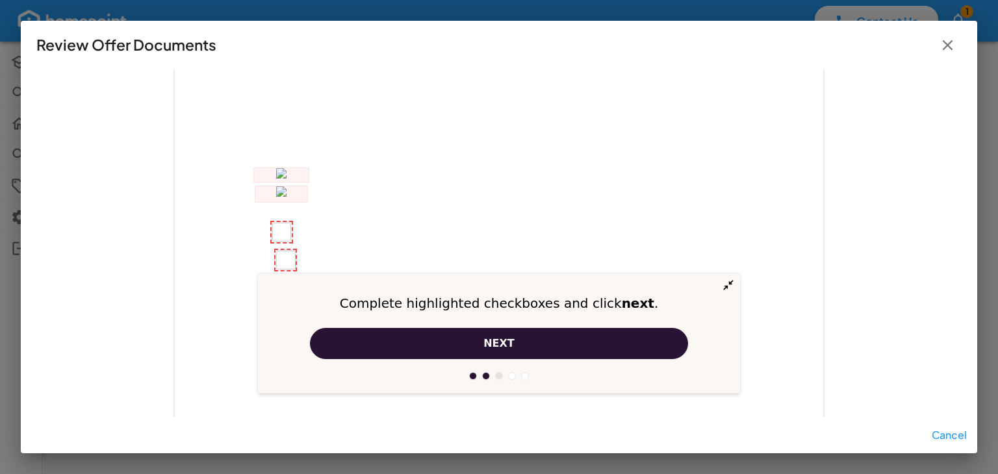
scroll to position [455, 0]
click at [272, 124] on div "[DATE]" at bounding box center [499, 131] width 650 height 841
click at [281, 118] on div "[DATE]" at bounding box center [499, 131] width 650 height 841
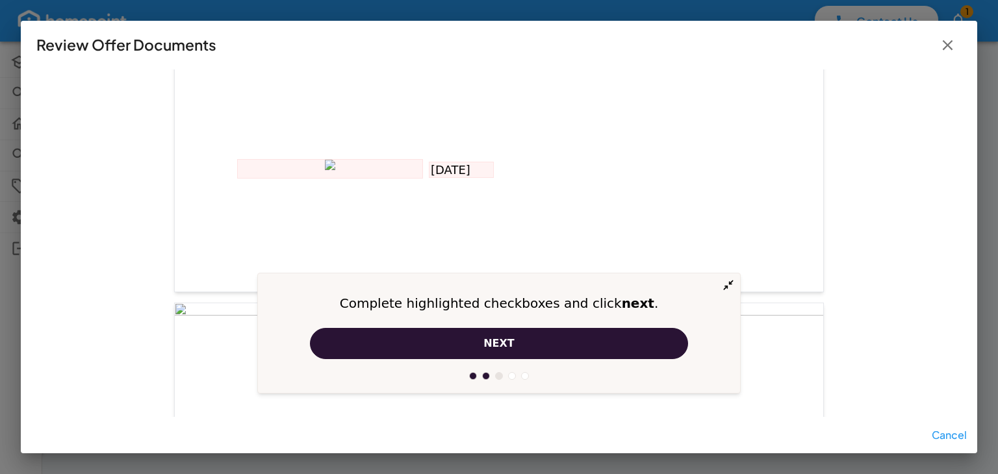
click at [536, 350] on button "next" at bounding box center [499, 343] width 378 height 31
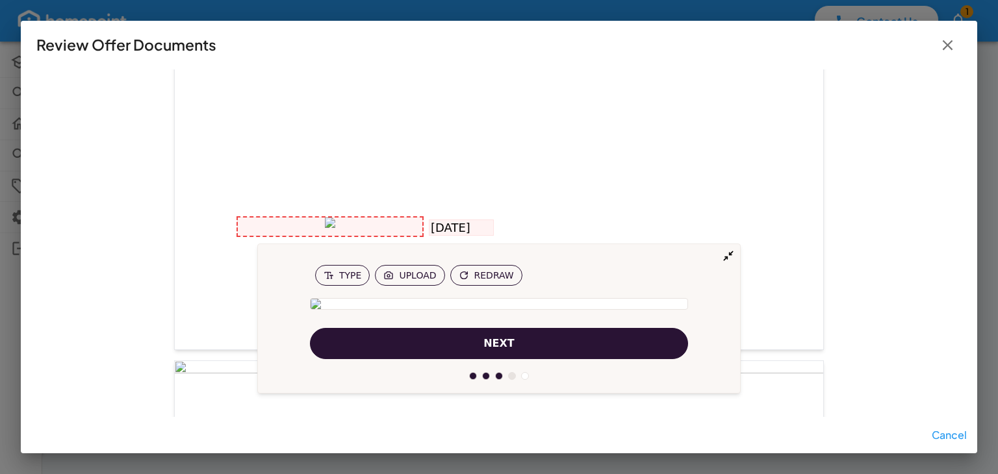
scroll to position [656, 0]
click at [536, 350] on button "next" at bounding box center [499, 343] width 378 height 31
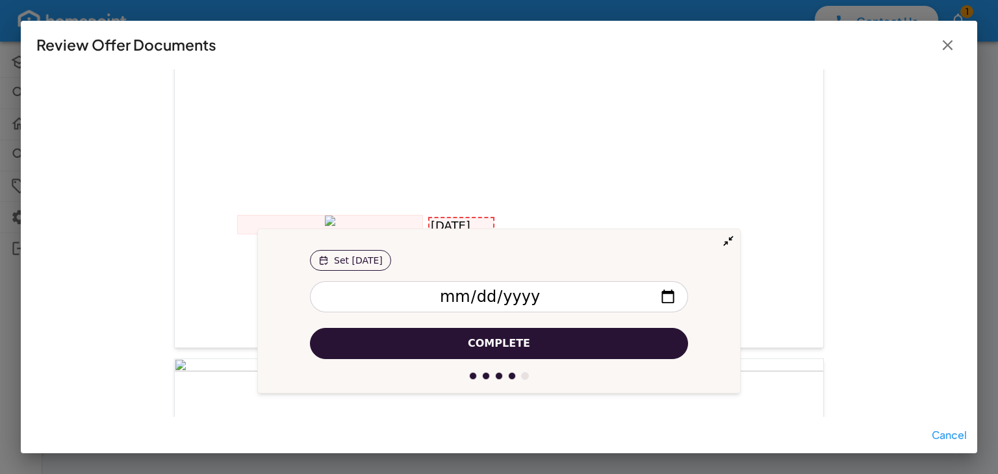
click at [536, 350] on button "Complete" at bounding box center [499, 343] width 378 height 31
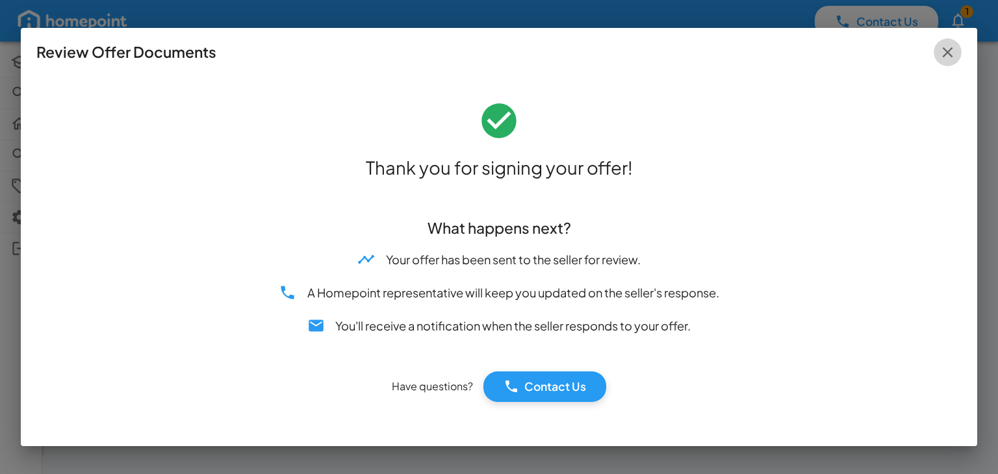
click at [949, 50] on icon "button" at bounding box center [947, 52] width 10 height 10
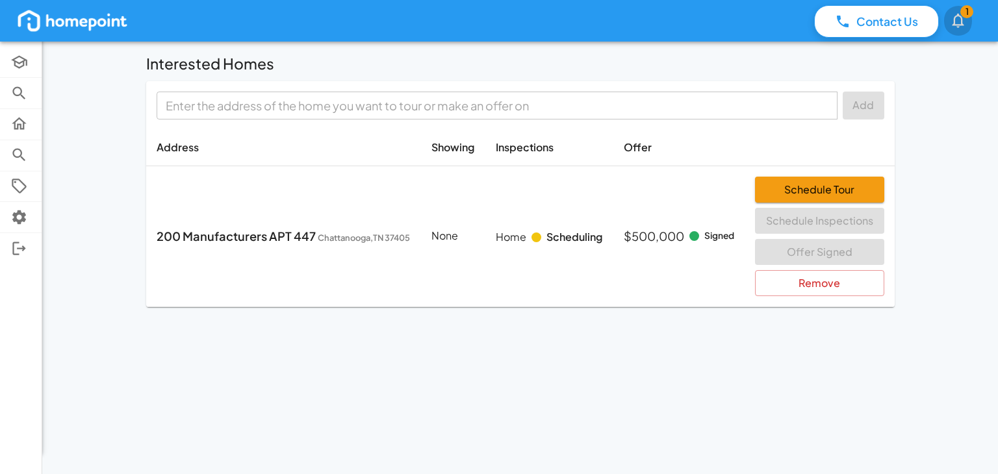
click at [964, 14] on span "1" at bounding box center [967, 11] width 13 height 13
